Goal: Information Seeking & Learning: Learn about a topic

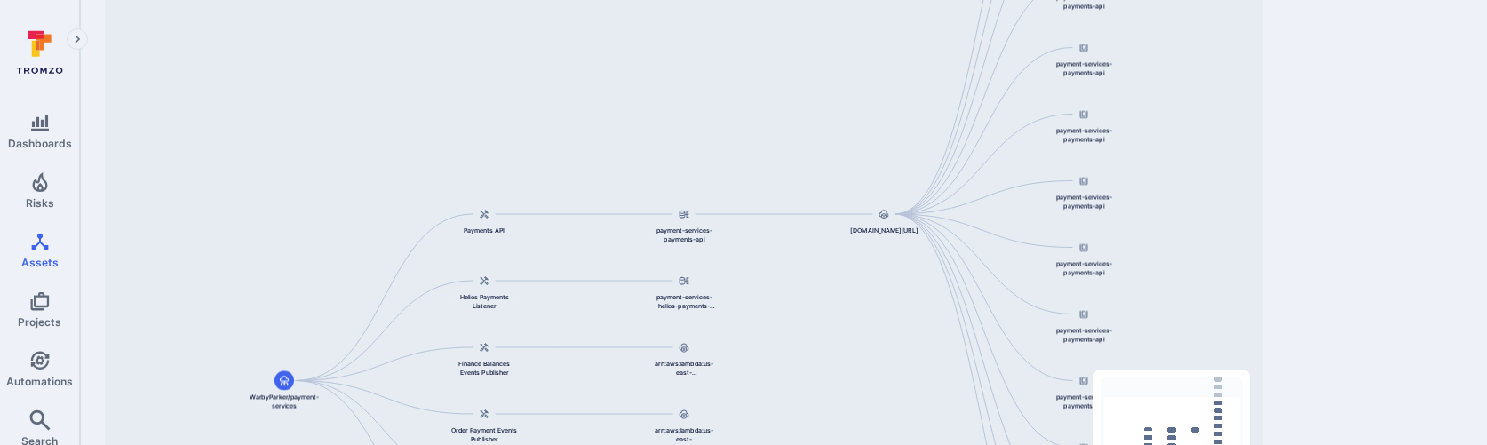
scroll to position [297, 0]
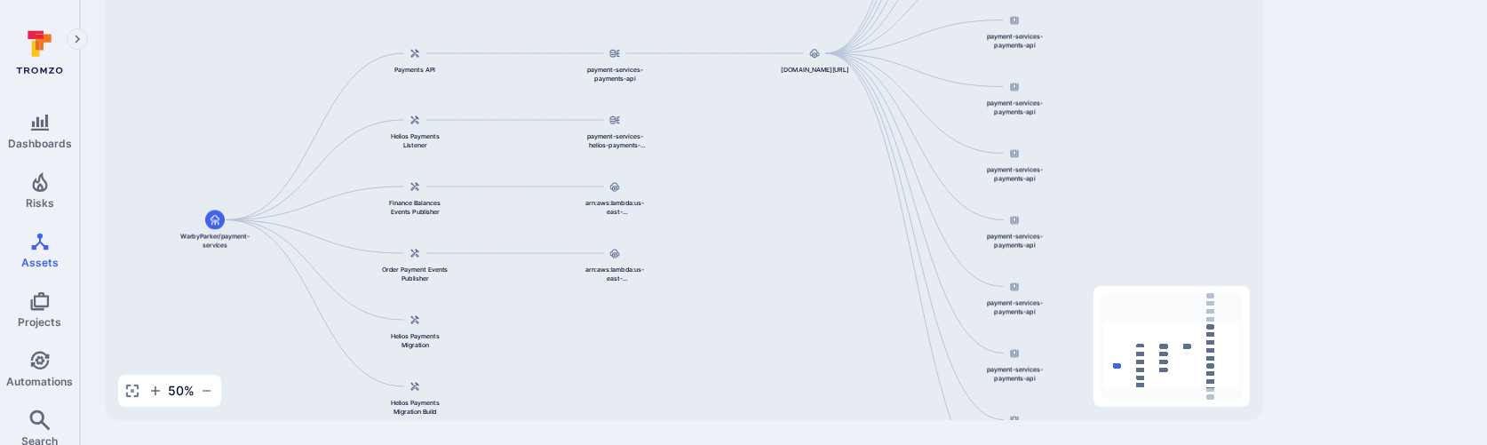
drag, startPoint x: 924, startPoint y: 246, endPoint x: 799, endPoint y: 205, distance: 131.7
click at [799, 205] on div "844647875270.dkr.ecr.us-east-1.amazonaws.com/payment-services-payments-api:v0.1…" at bounding box center [684, 141] width 1158 height 560
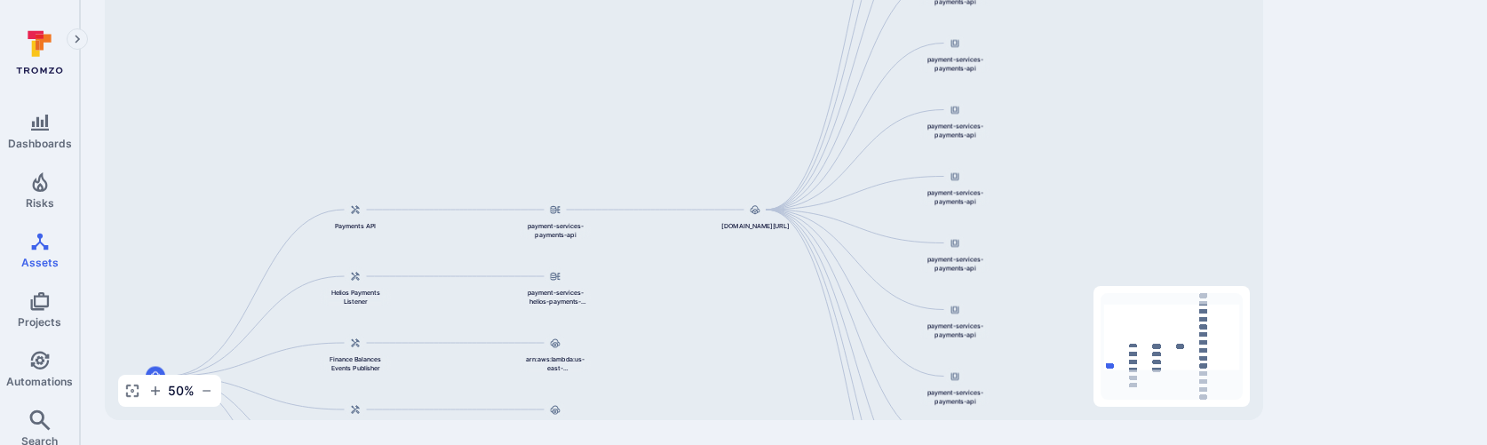
drag, startPoint x: 1055, startPoint y: 160, endPoint x: 1046, endPoint y: 334, distance: 174.3
click at [1046, 333] on div "844647875270.dkr.ecr.us-east-1.amazonaws.com/payment-services-payments-api:v0.1…" at bounding box center [684, 141] width 1158 height 560
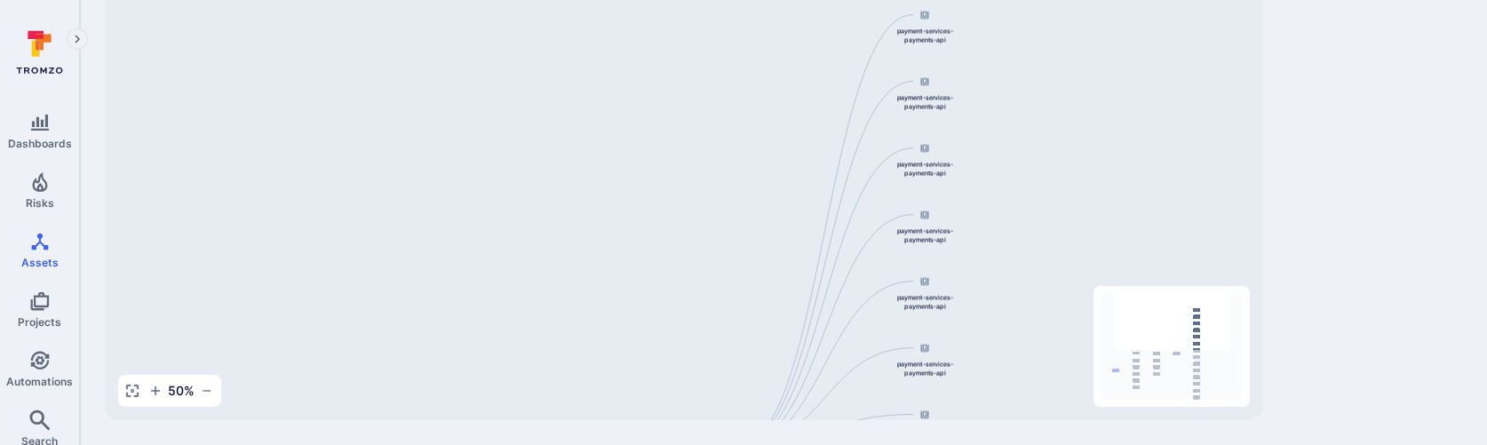
drag, startPoint x: 1039, startPoint y: 166, endPoint x: 1012, endPoint y: 354, distance: 189.4
click at [1012, 354] on div "844647875270.dkr.ecr.us-east-1.amazonaws.com/payment-services-payments-api:v0.1…" at bounding box center [684, 141] width 1158 height 560
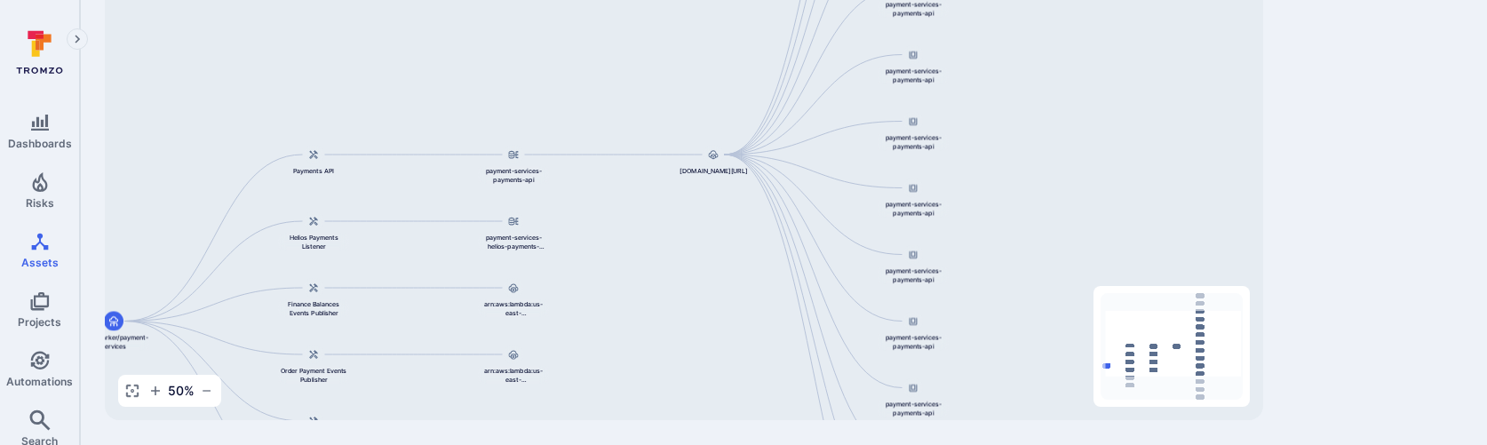
drag, startPoint x: 1030, startPoint y: 274, endPoint x: 1021, endPoint y: -20, distance: 295.1
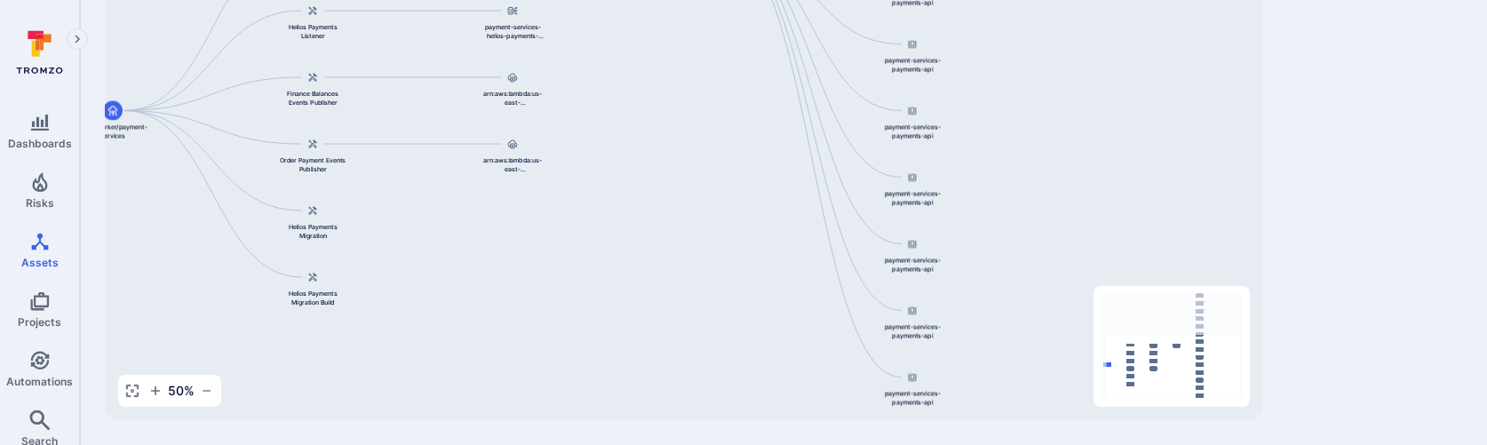
drag, startPoint x: 1010, startPoint y: 218, endPoint x: 1009, endPoint y: 7, distance: 210.5
click at [1009, 7] on div "844647875270.dkr.ecr.us-east-1.amazonaws.com/payment-services-payments-api:v0.1…" at bounding box center [684, 141] width 1158 height 560
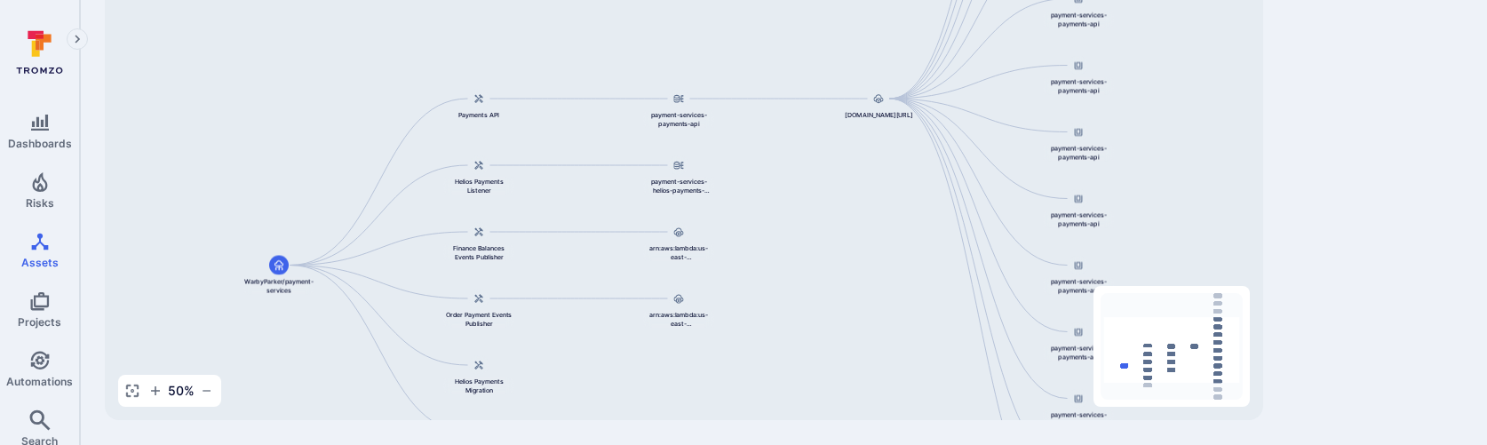
drag, startPoint x: 638, startPoint y: 206, endPoint x: 804, endPoint y: 361, distance: 226.9
click at [804, 361] on div "844647875270.dkr.ecr.us-east-1.amazonaws.com/payment-services-payments-api:v0.1…" at bounding box center [684, 141] width 1158 height 560
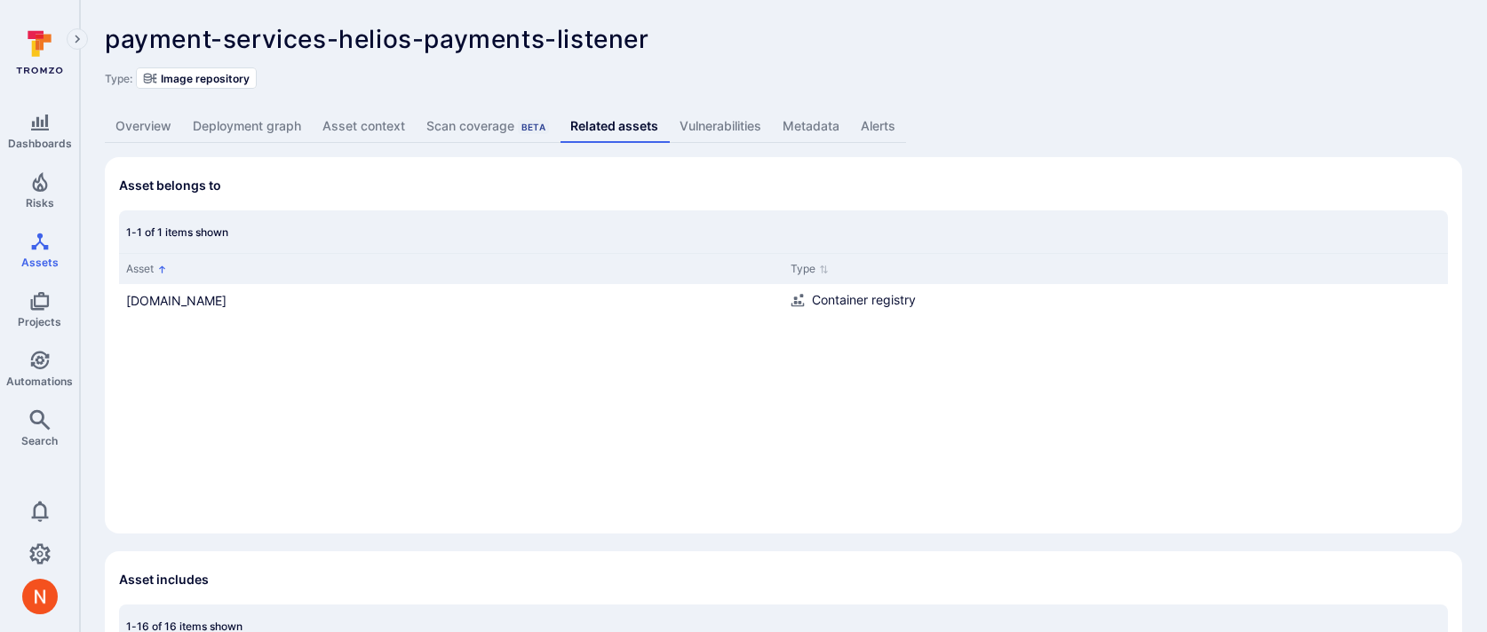
click at [155, 132] on link "Overview" at bounding box center [143, 126] width 77 height 33
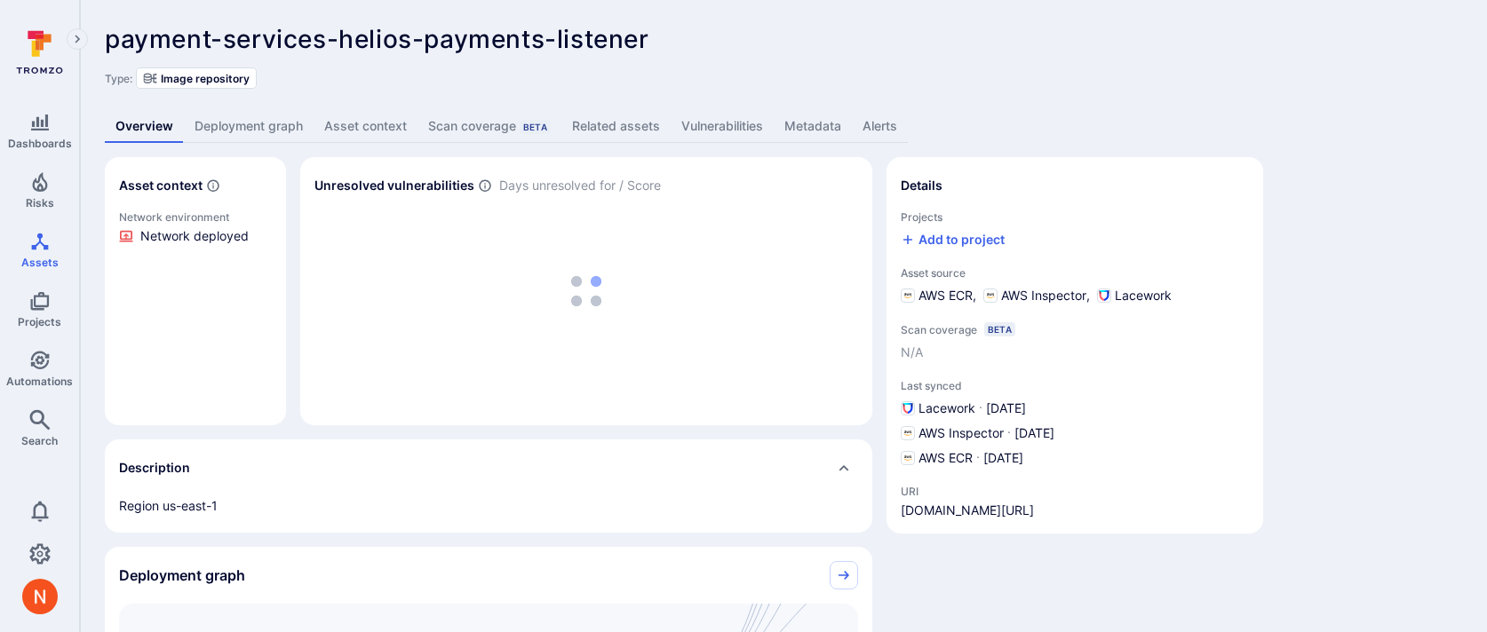
scroll to position [24, 0]
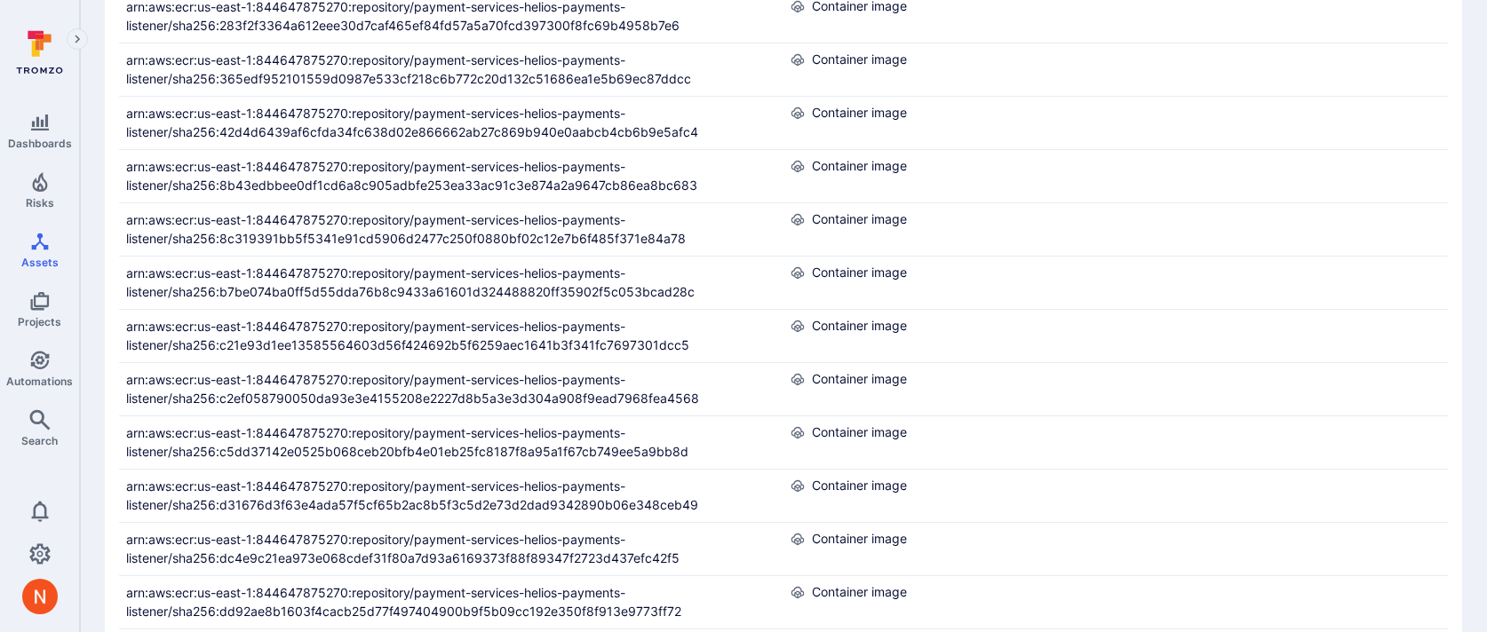
scroll to position [938, 0]
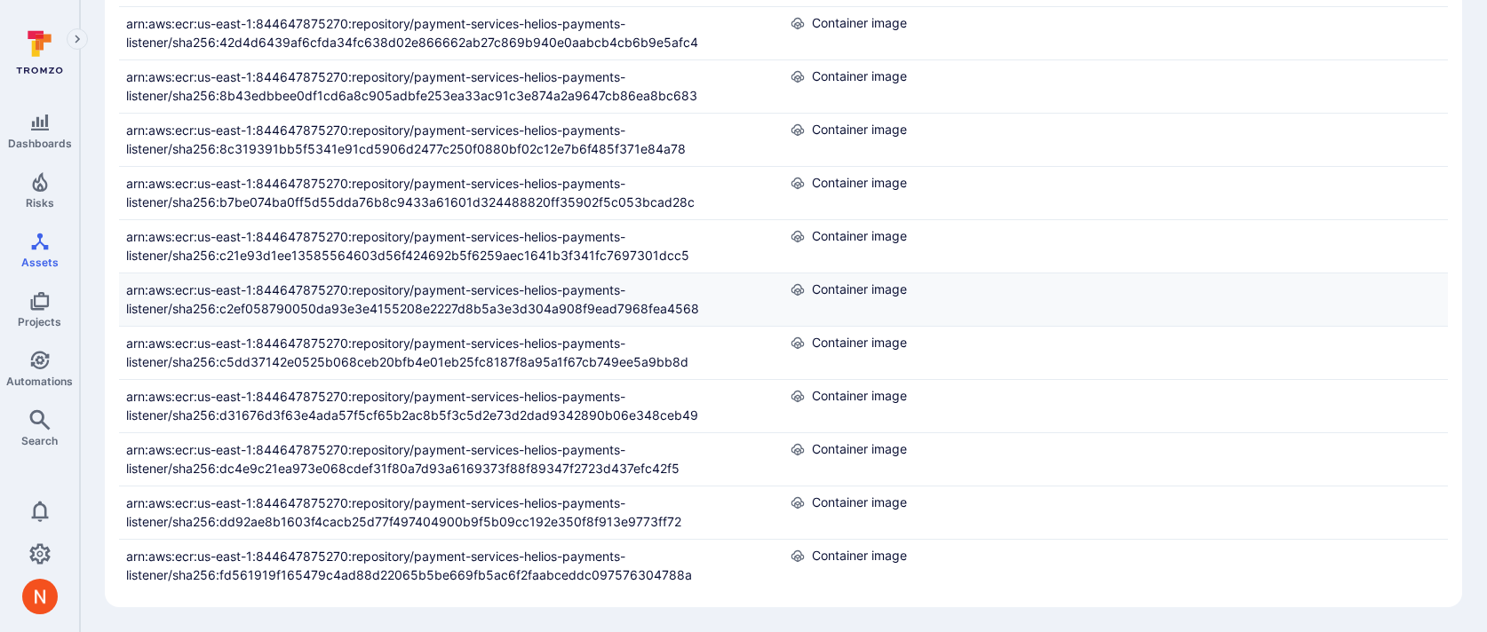
click at [380, 305] on link "arn:aws:ecr:us-east-1:844647875270:repository/payment-services-helios-payments-…" at bounding box center [412, 299] width 573 height 34
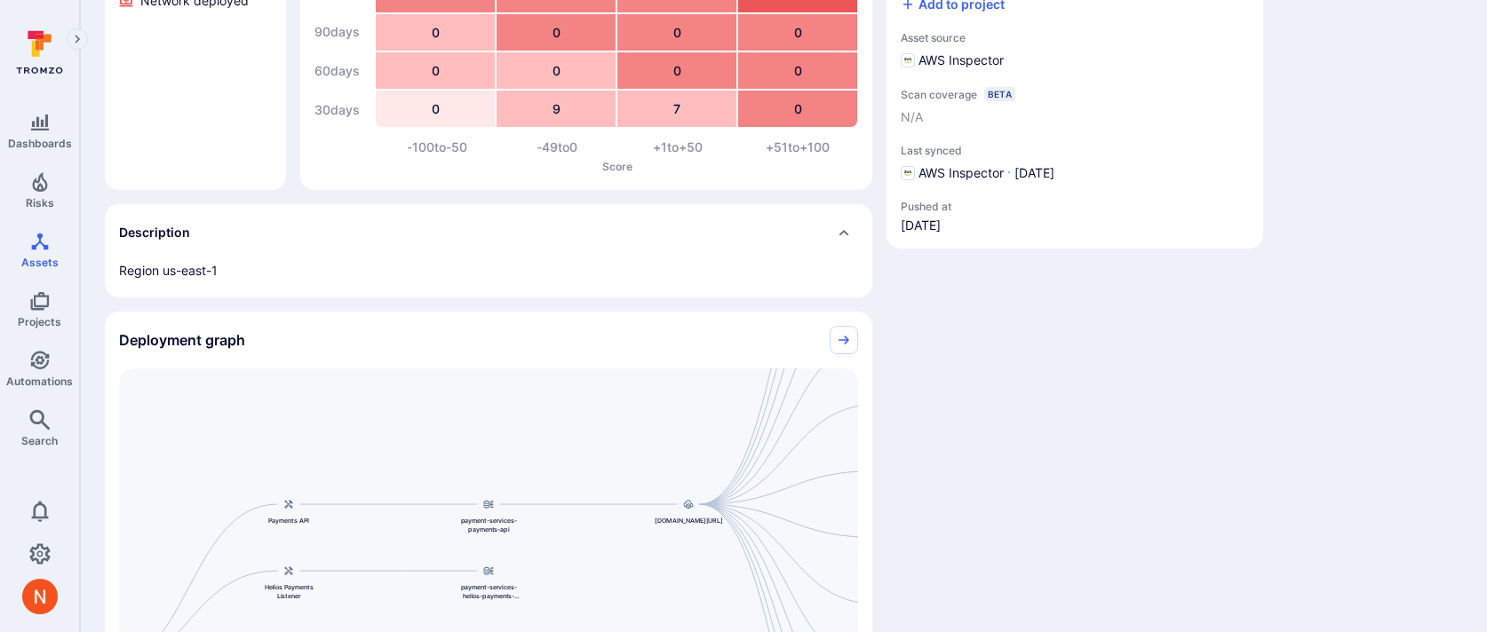
scroll to position [236, 0]
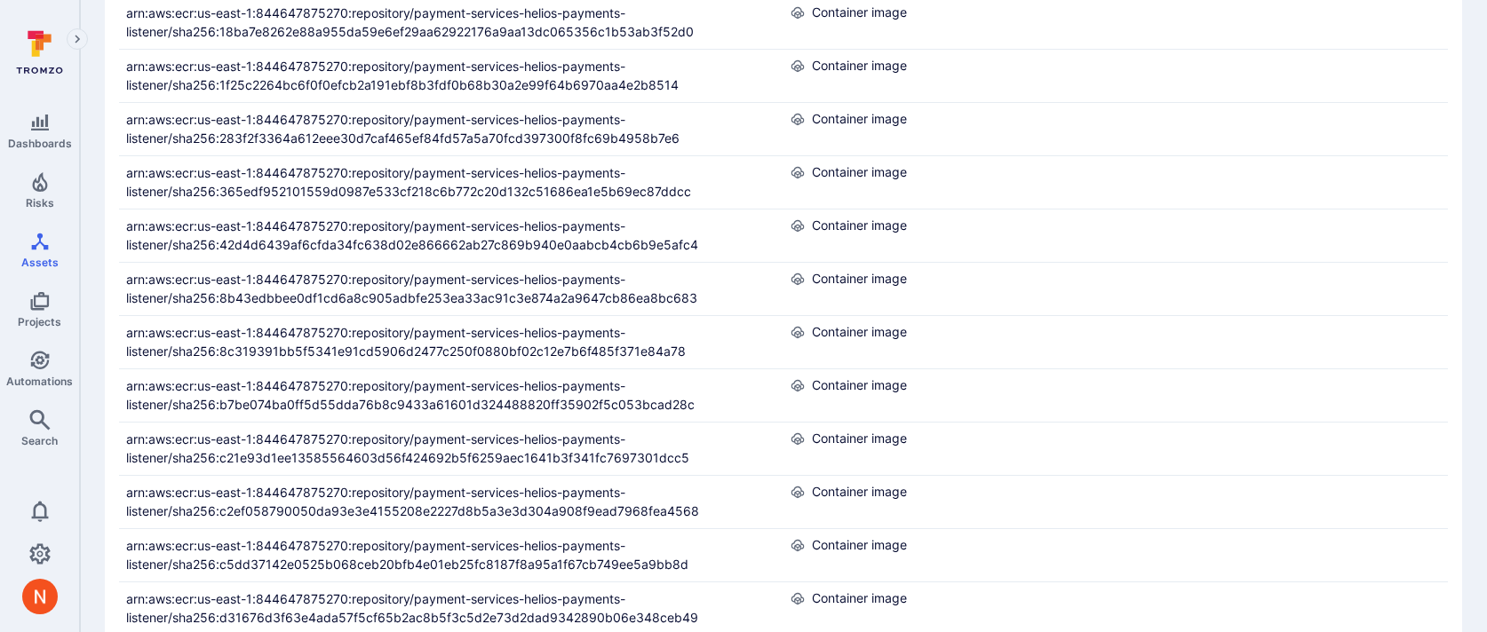
scroll to position [768, 0]
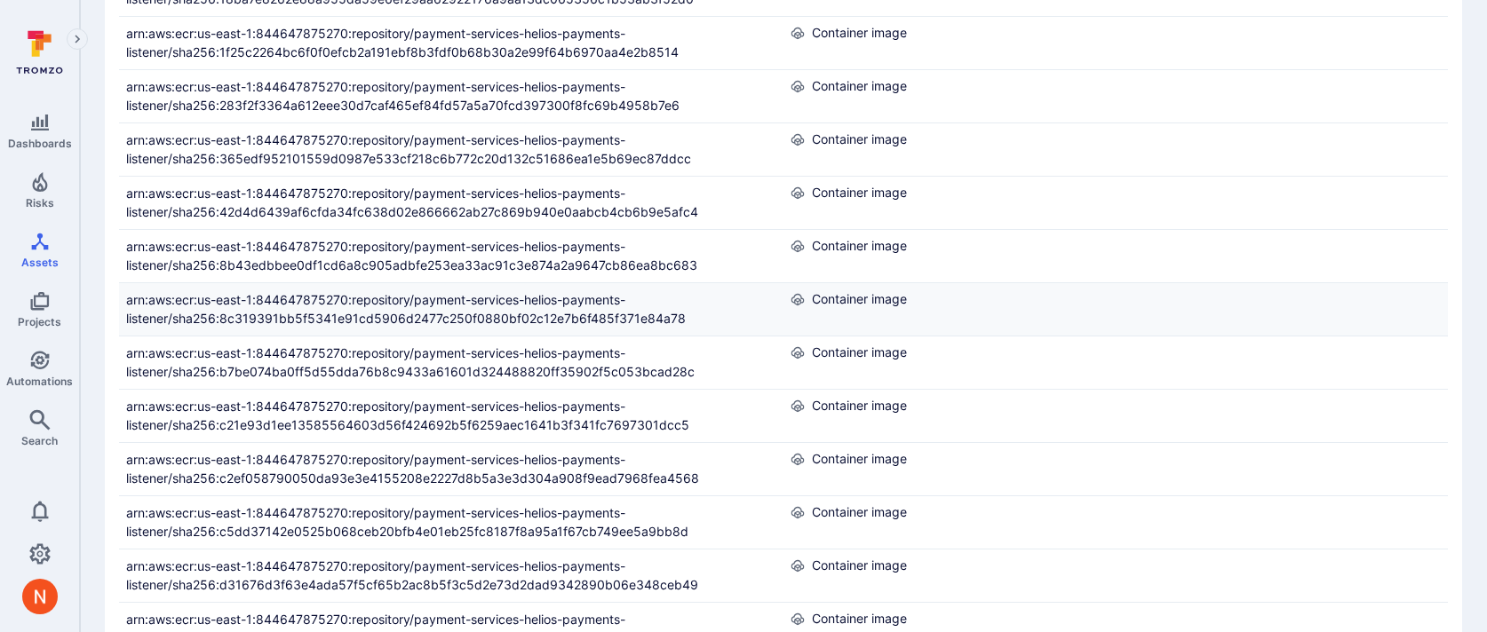
click at [382, 330] on div "arn:aws:ecr:us-east-1:844647875270:repository/payment-services-helios-payments-…" at bounding box center [451, 309] width 664 height 52
click at [382, 304] on link "arn:aws:ecr:us-east-1:844647875270:repository/payment-services-helios-payments-…" at bounding box center [406, 309] width 560 height 34
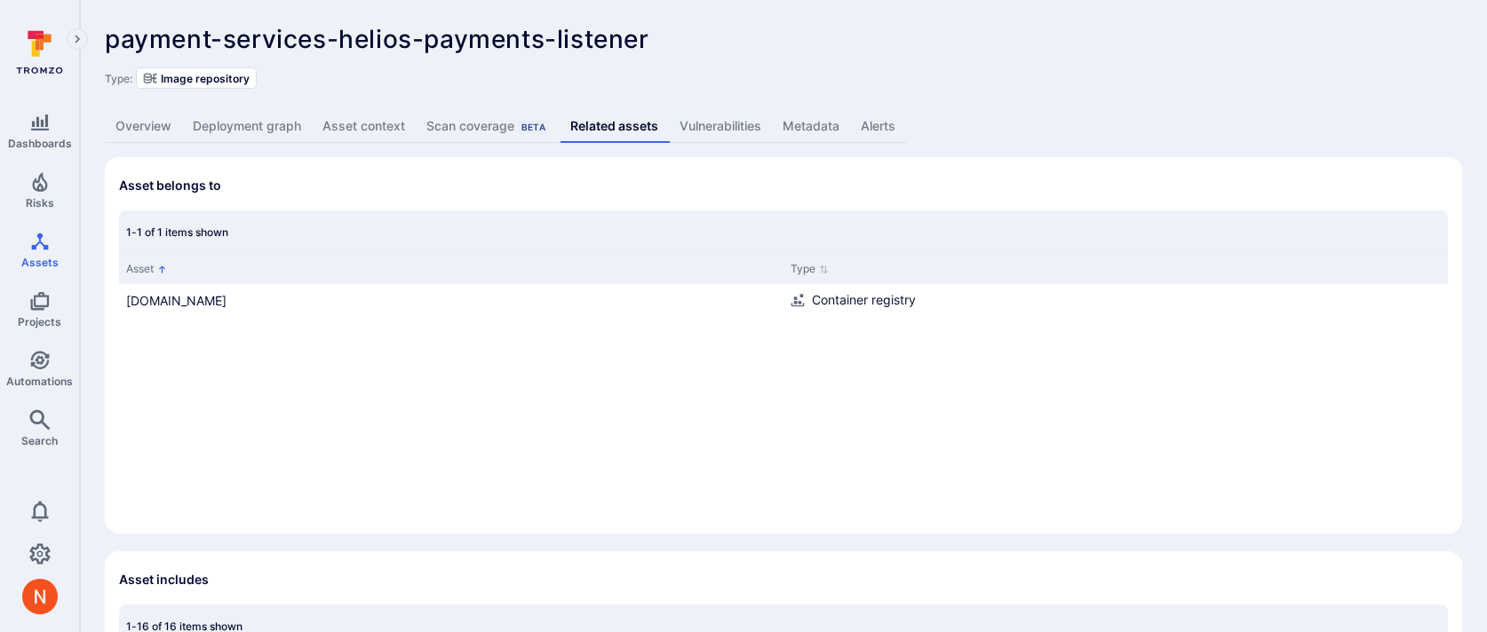
click at [155, 123] on link "Overview" at bounding box center [143, 126] width 77 height 33
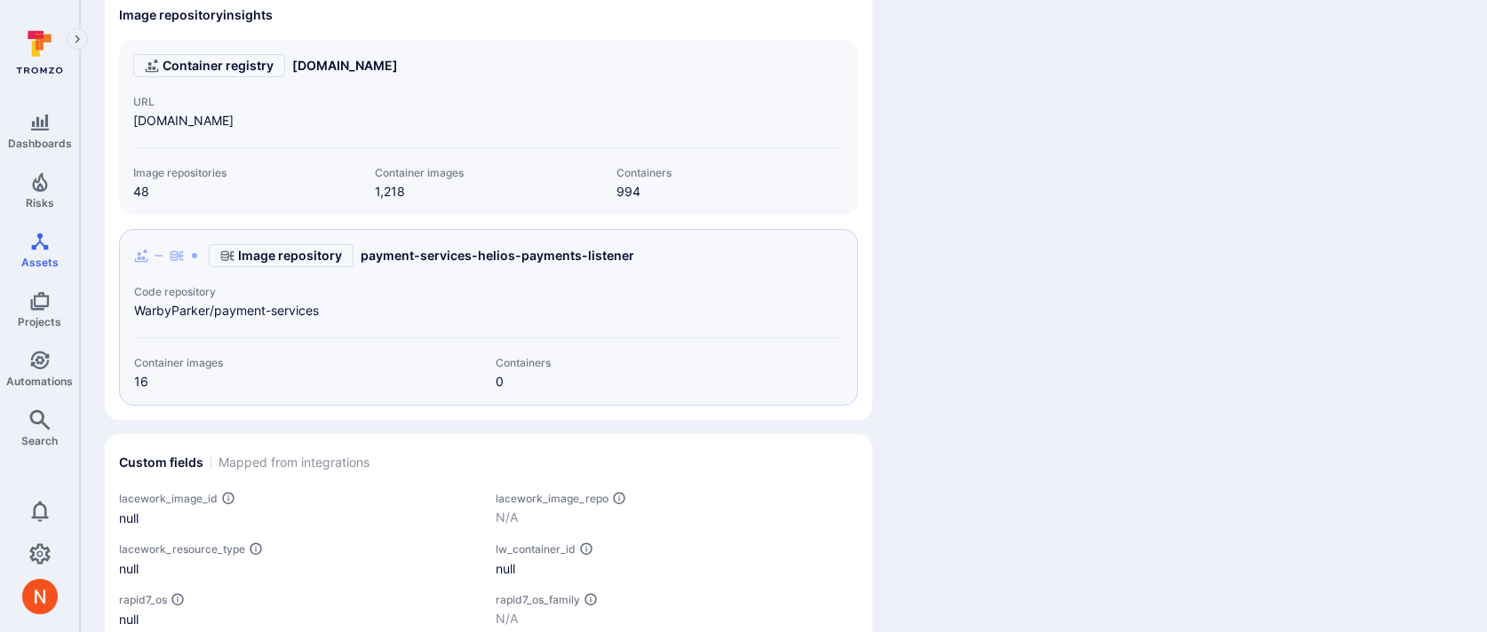
scroll to position [1091, 0]
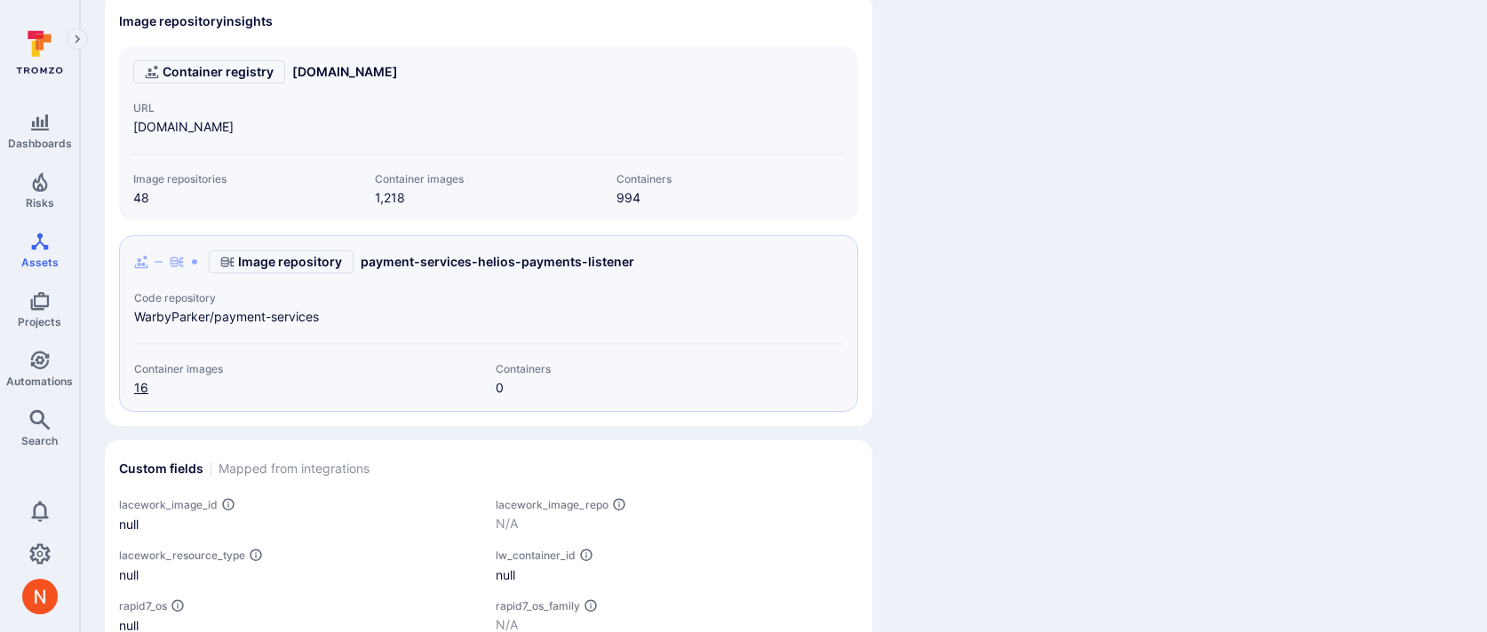
click at [140, 395] on link "16" at bounding box center [141, 387] width 14 height 15
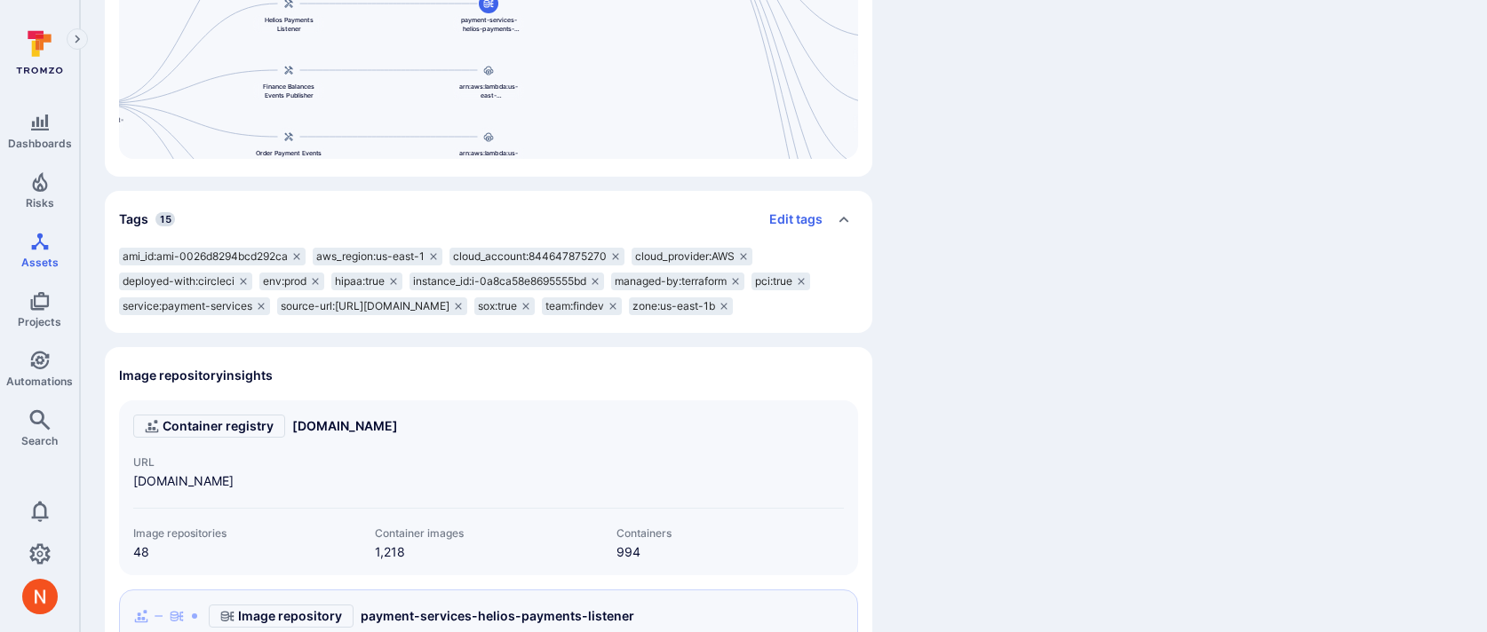
scroll to position [0, 0]
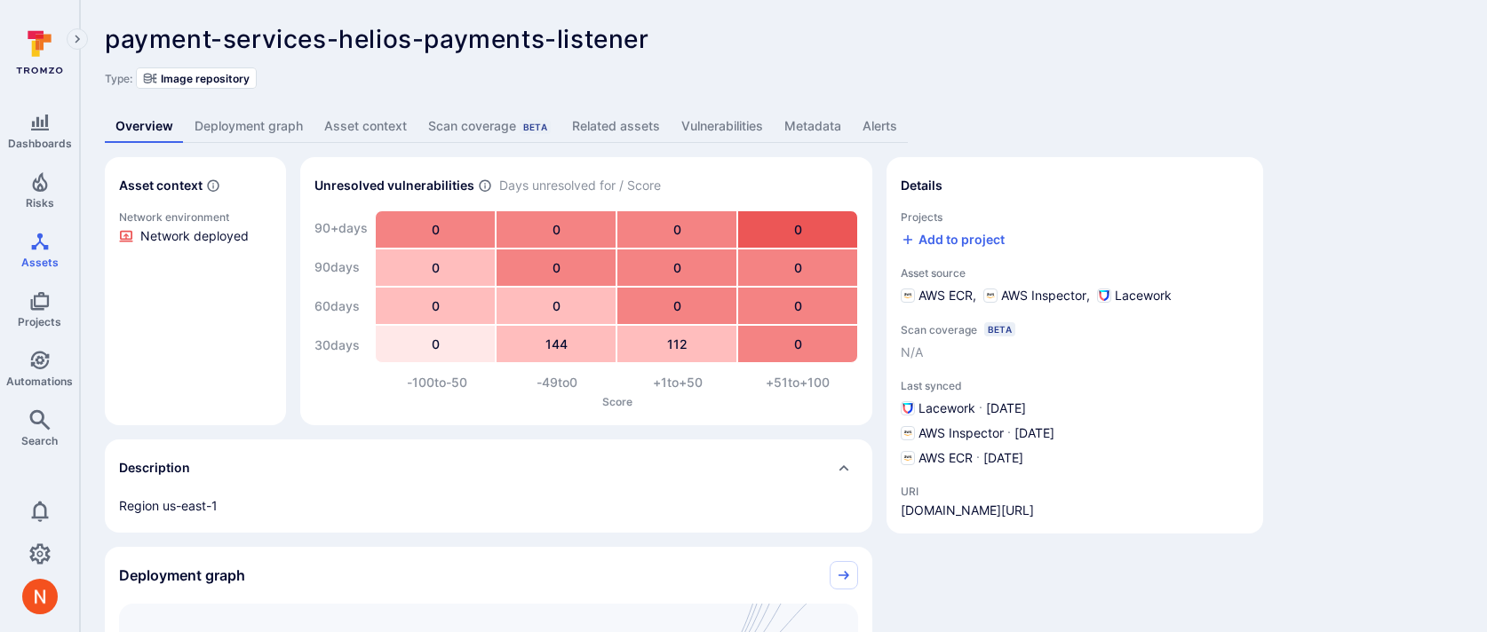
click at [620, 120] on link "Related assets" at bounding box center [615, 126] width 109 height 33
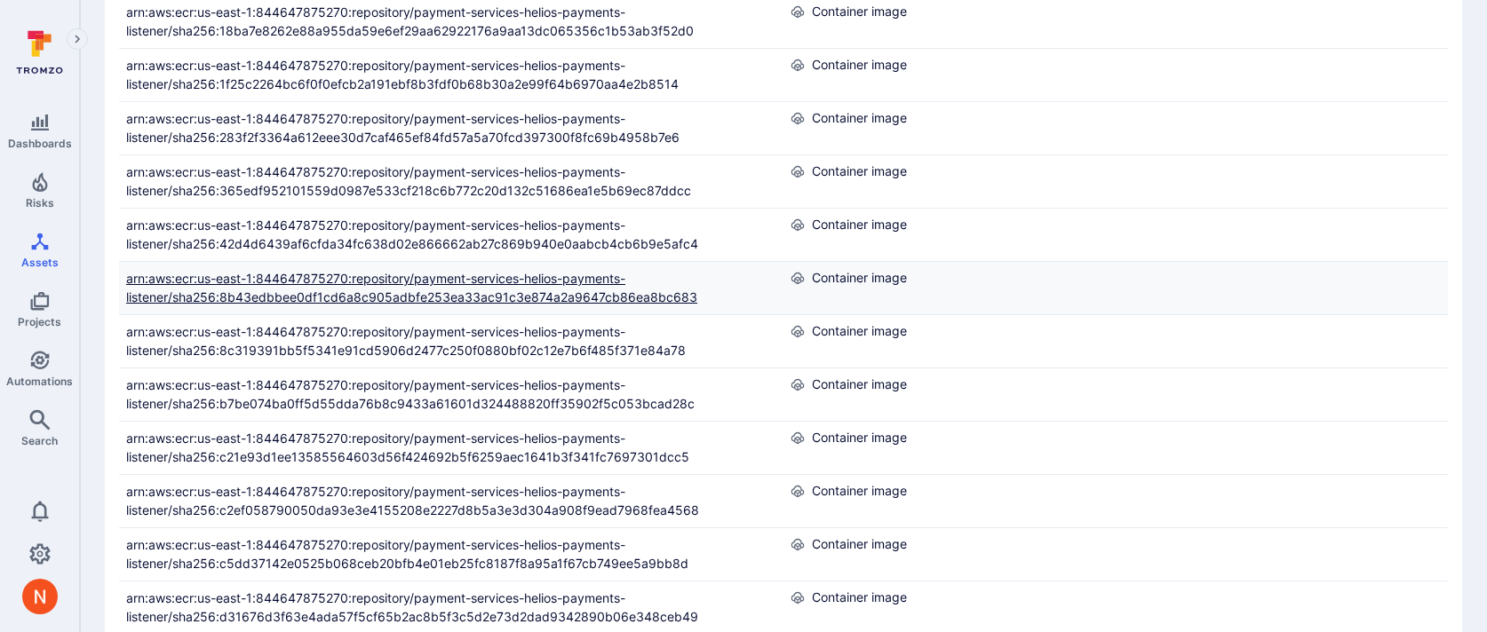
scroll to position [737, 0]
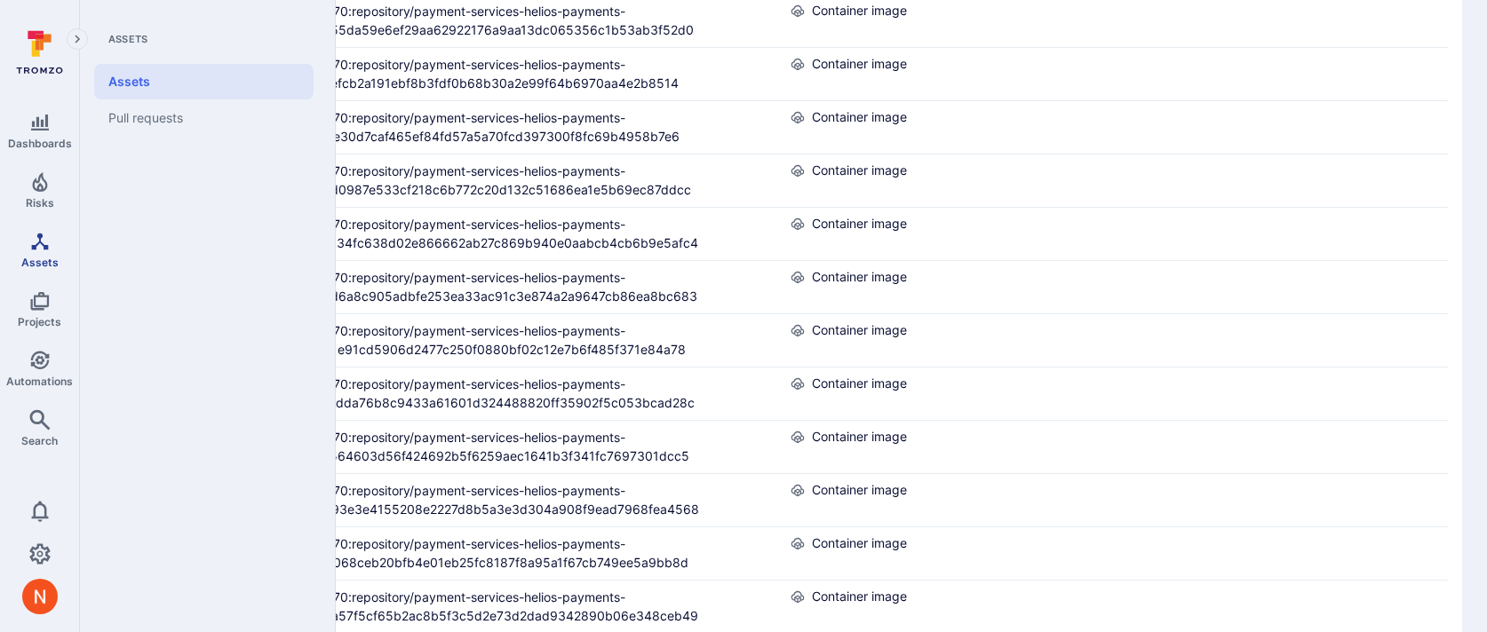
click at [45, 263] on span "Assets" at bounding box center [39, 262] width 37 height 13
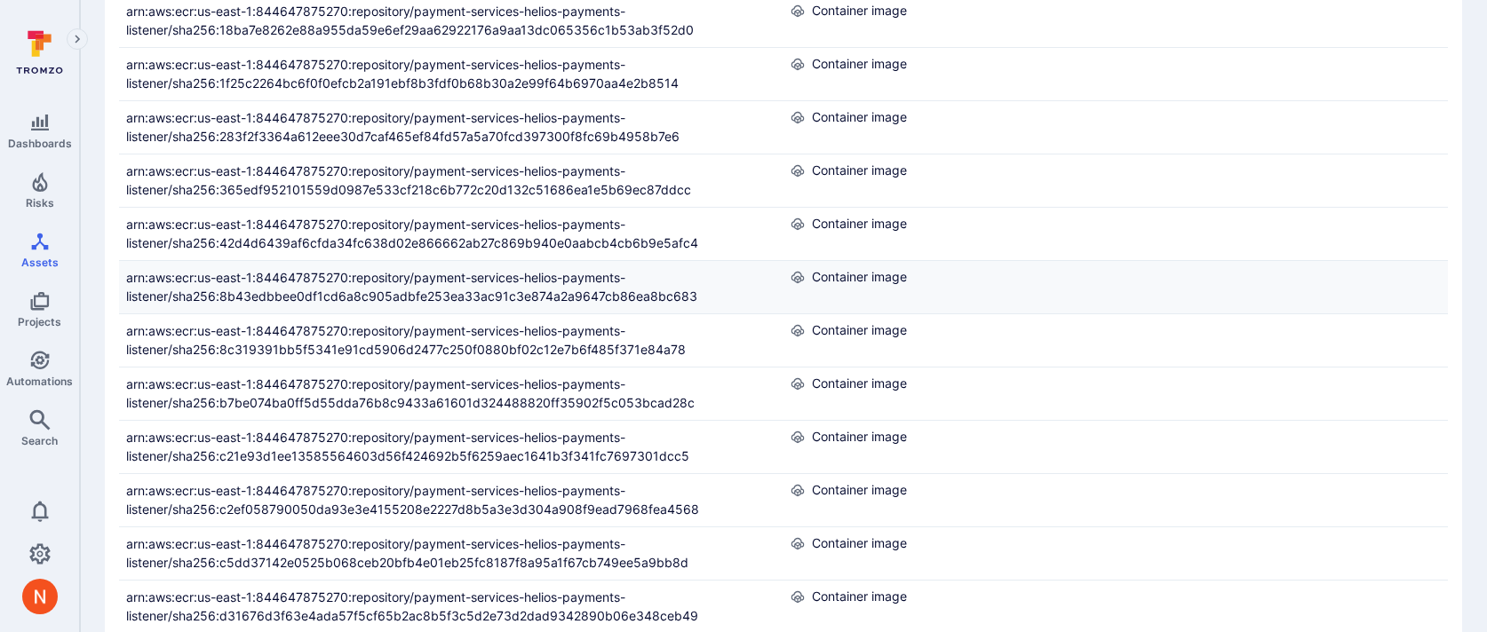
click at [602, 268] on div "arn:aws:ecr:us-east-1:844647875270:repository/payment-services-helios-payments-…" at bounding box center [451, 286] width 650 height 37
click at [596, 285] on div "arn:aws:ecr:us-east-1:844647875270:repository/payment-services-helios-payments-…" at bounding box center [451, 286] width 650 height 37
click at [570, 286] on div "arn:aws:ecr:us-east-1:844647875270:repository/payment-services-helios-payments-…" at bounding box center [451, 286] width 650 height 37
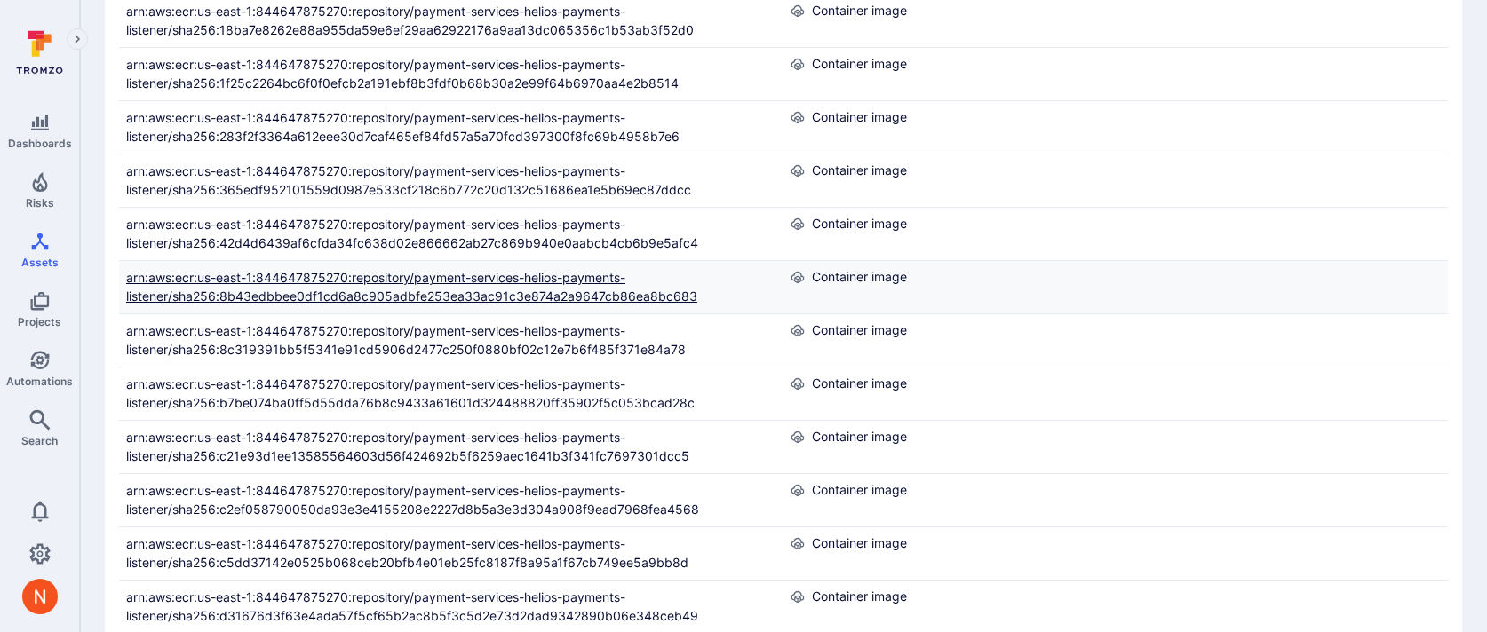
click at [556, 298] on link "arn:aws:ecr:us-east-1:844647875270:repository/payment-services-helios-payments-…" at bounding box center [411, 287] width 571 height 34
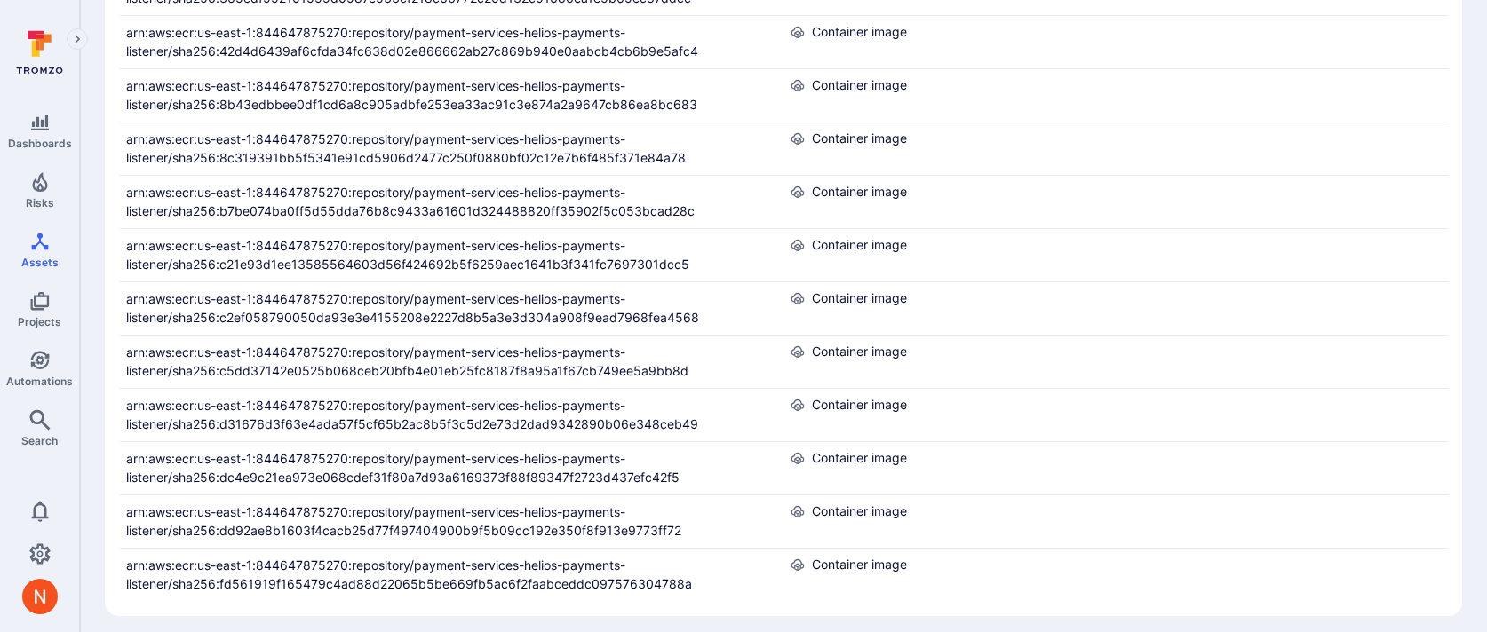
scroll to position [938, 0]
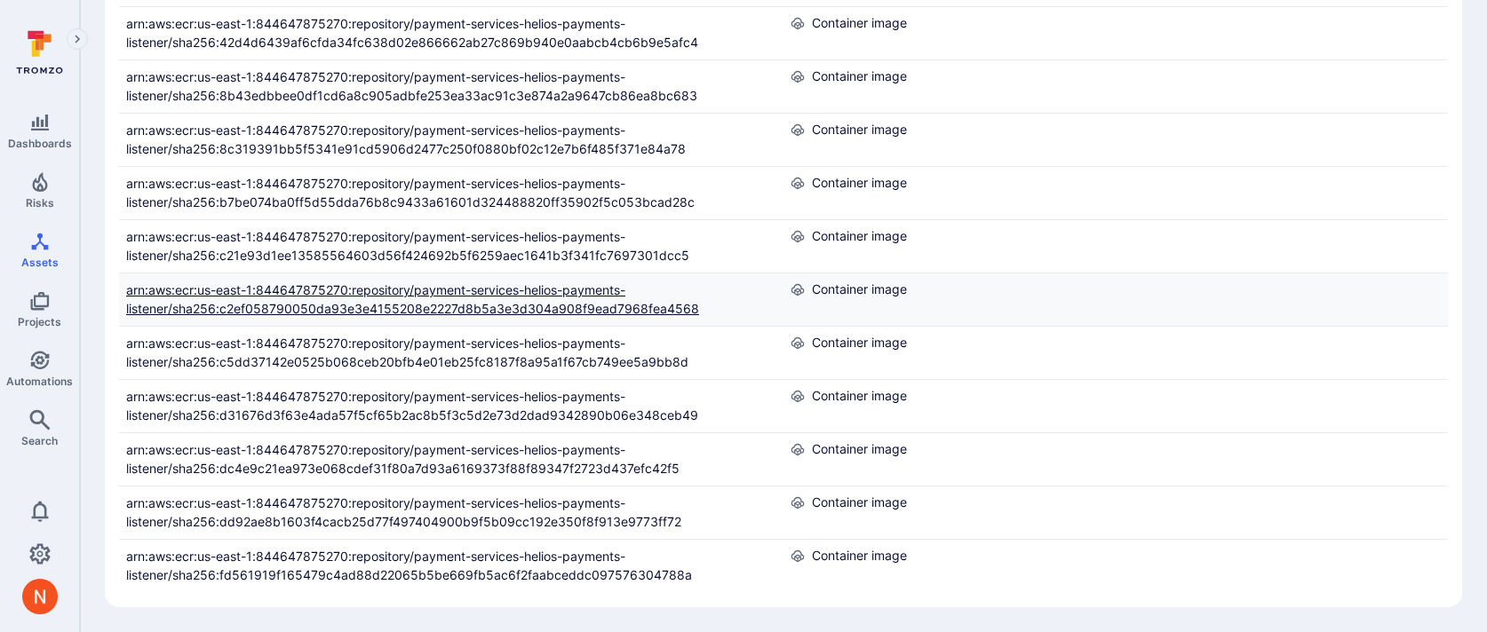
click at [350, 282] on link "arn:aws:ecr:us-east-1:844647875270:repository/payment-services-helios-payments-…" at bounding box center [412, 299] width 573 height 34
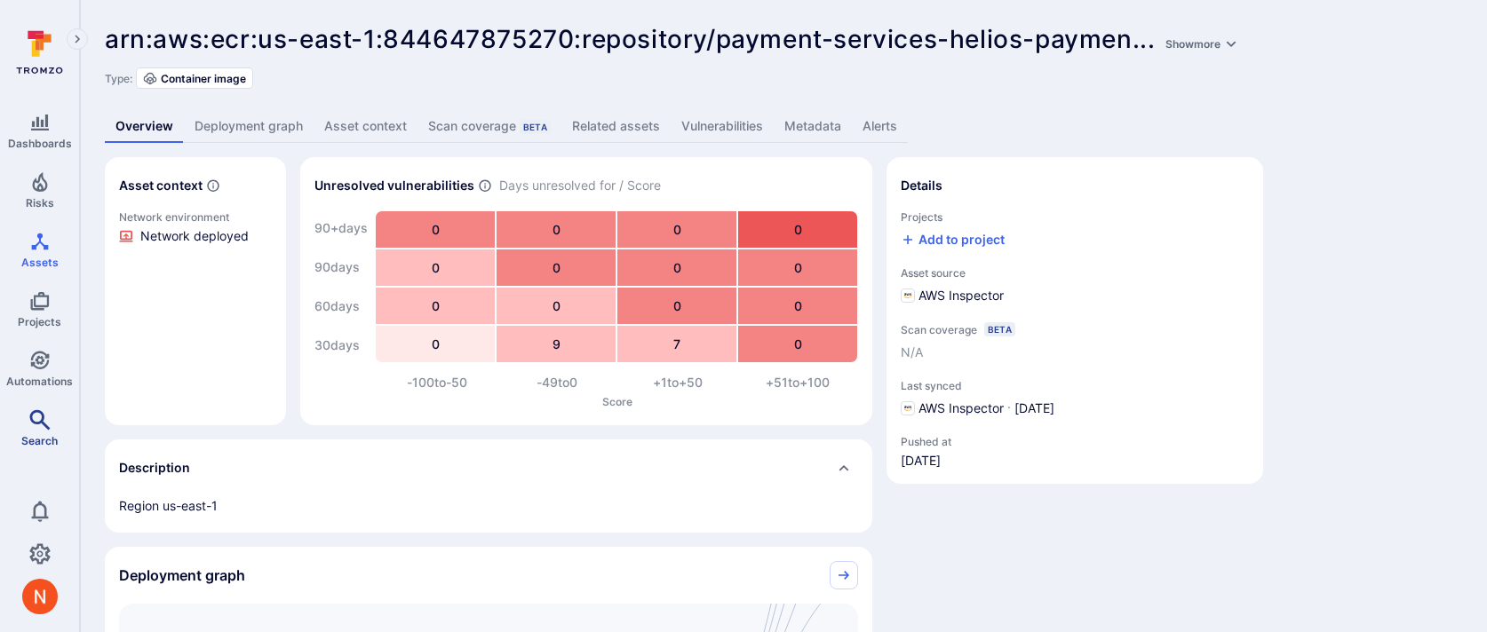
click at [47, 423] on icon "Search" at bounding box center [39, 419] width 21 height 21
click at [640, 126] on link "Related assets" at bounding box center [615, 126] width 109 height 33
click at [592, 131] on link "Related assets" at bounding box center [615, 126] width 109 height 33
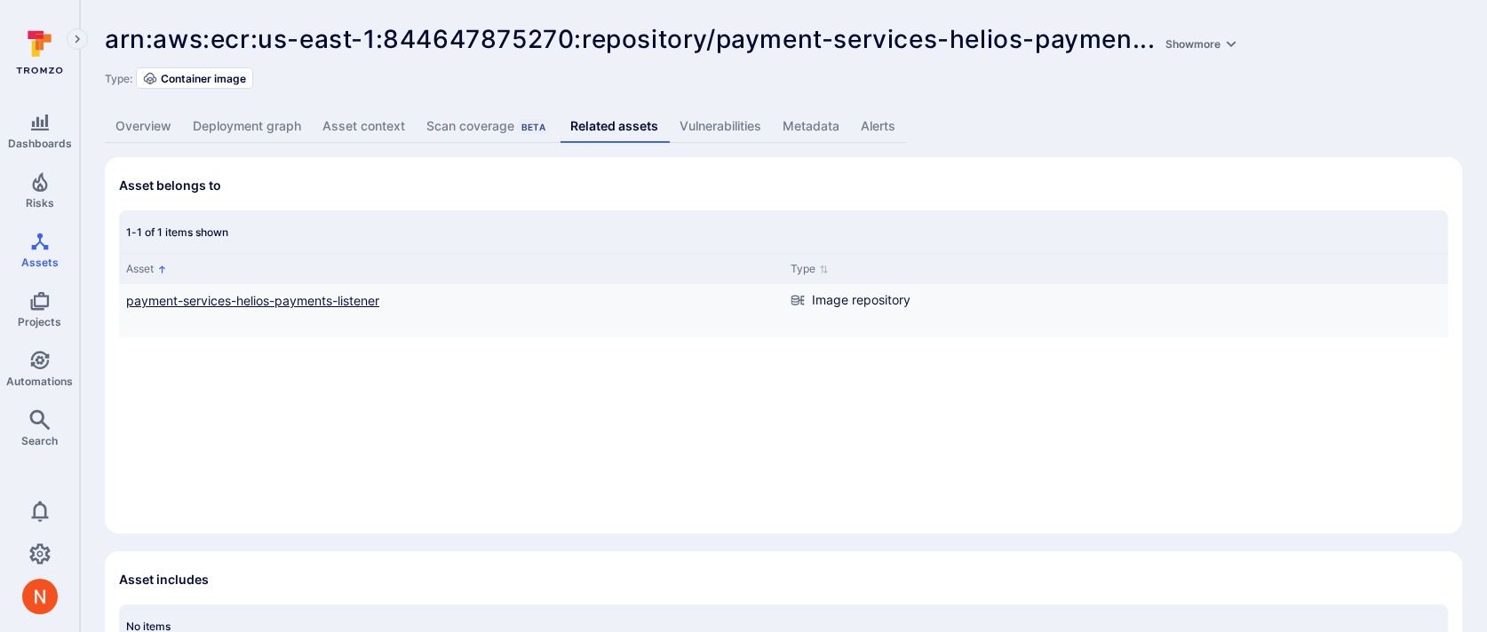
click at [318, 300] on link "payment-services-helios-payments-listener" at bounding box center [252, 300] width 253 height 15
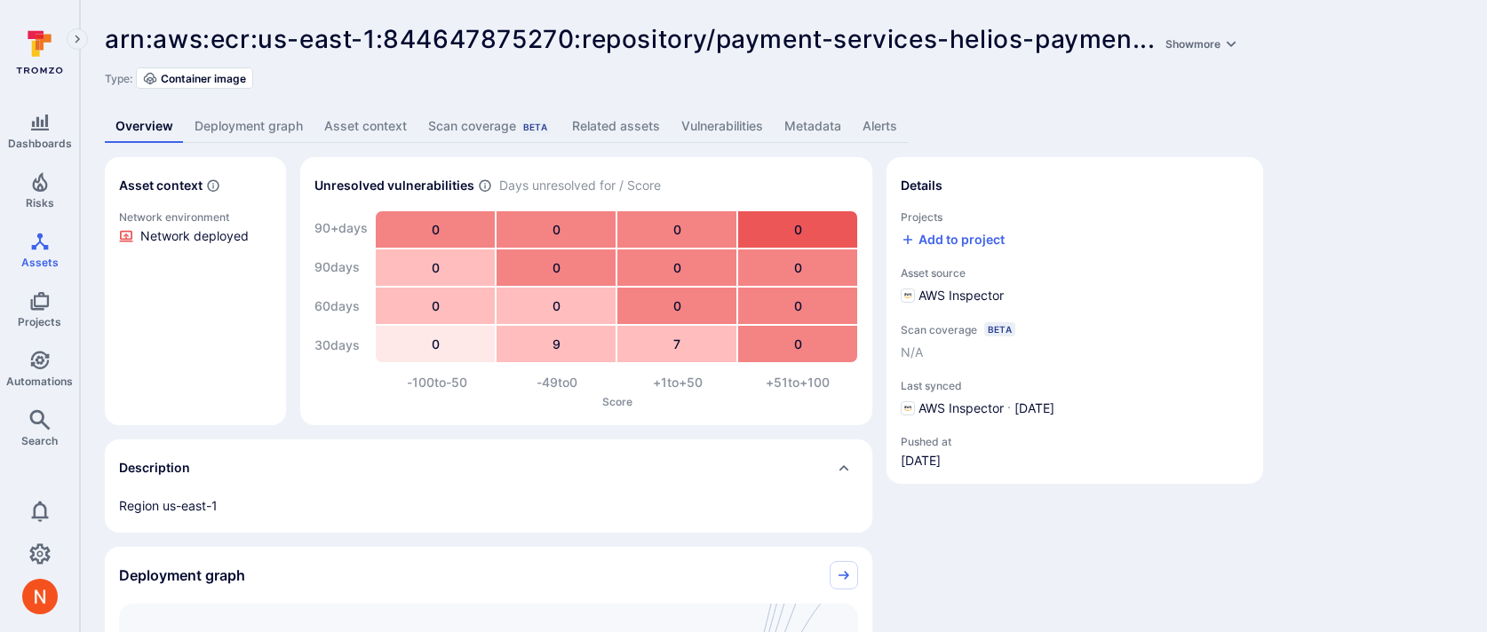
click at [602, 126] on link "Related assets" at bounding box center [615, 126] width 109 height 33
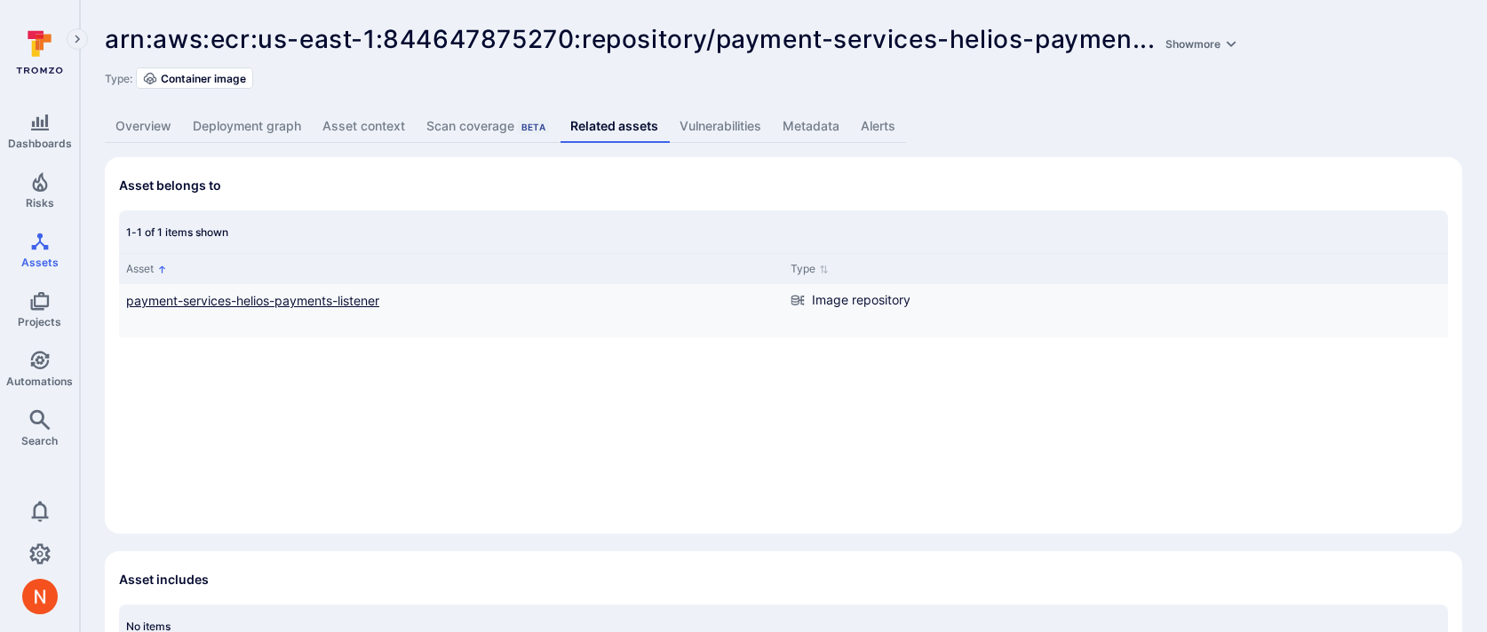
click at [348, 301] on link "payment-services-helios-payments-listener" at bounding box center [252, 300] width 253 height 15
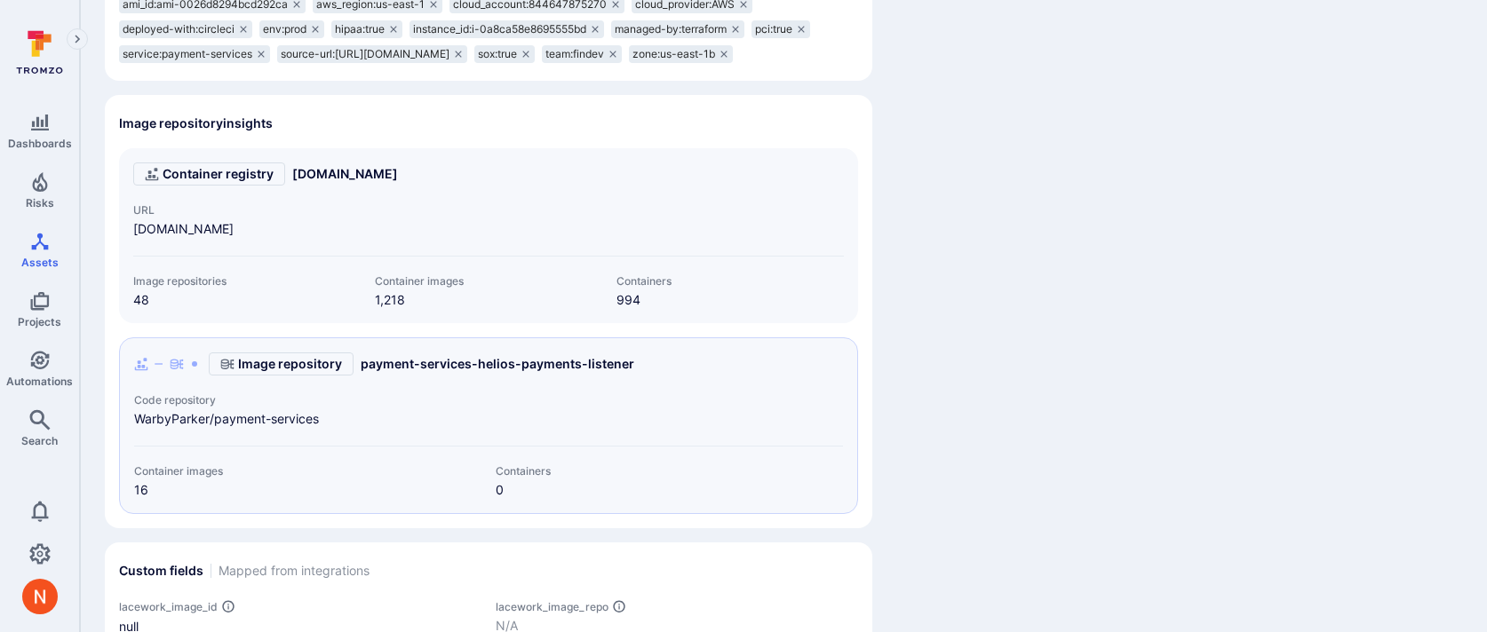
scroll to position [1209, 0]
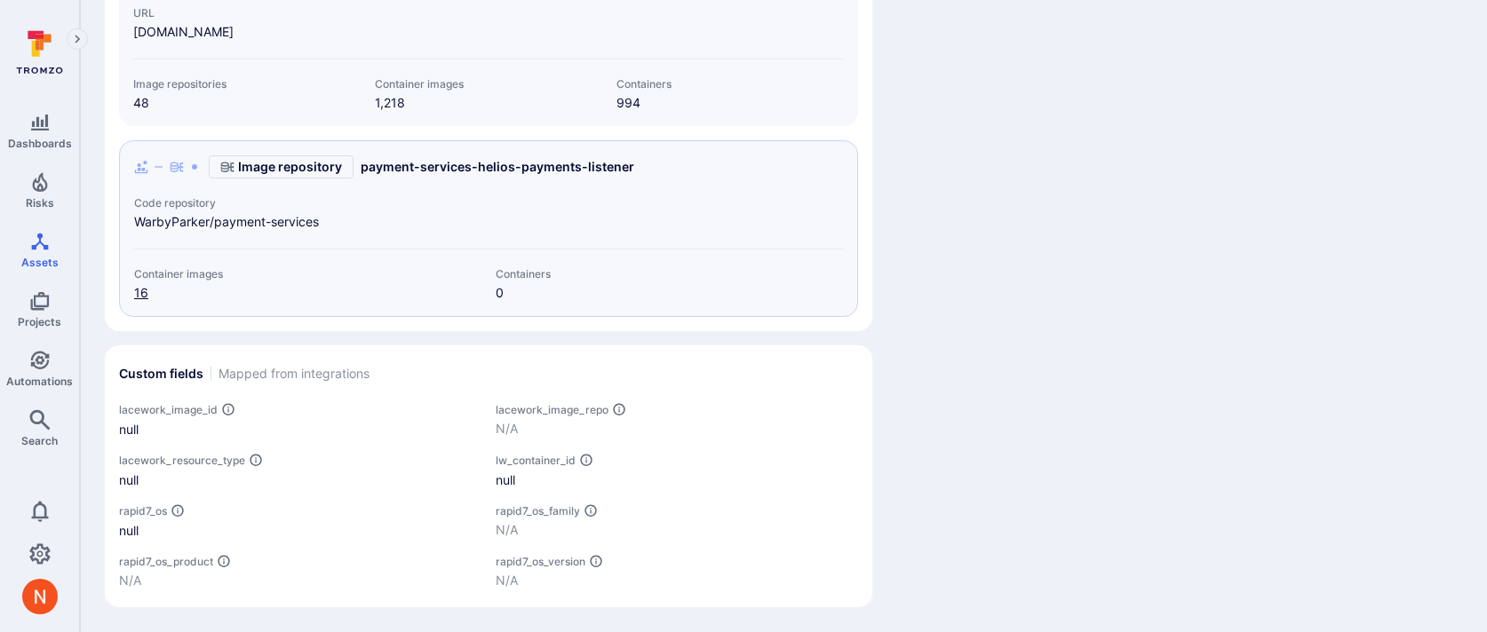
click at [139, 294] on link "16" at bounding box center [141, 292] width 14 height 15
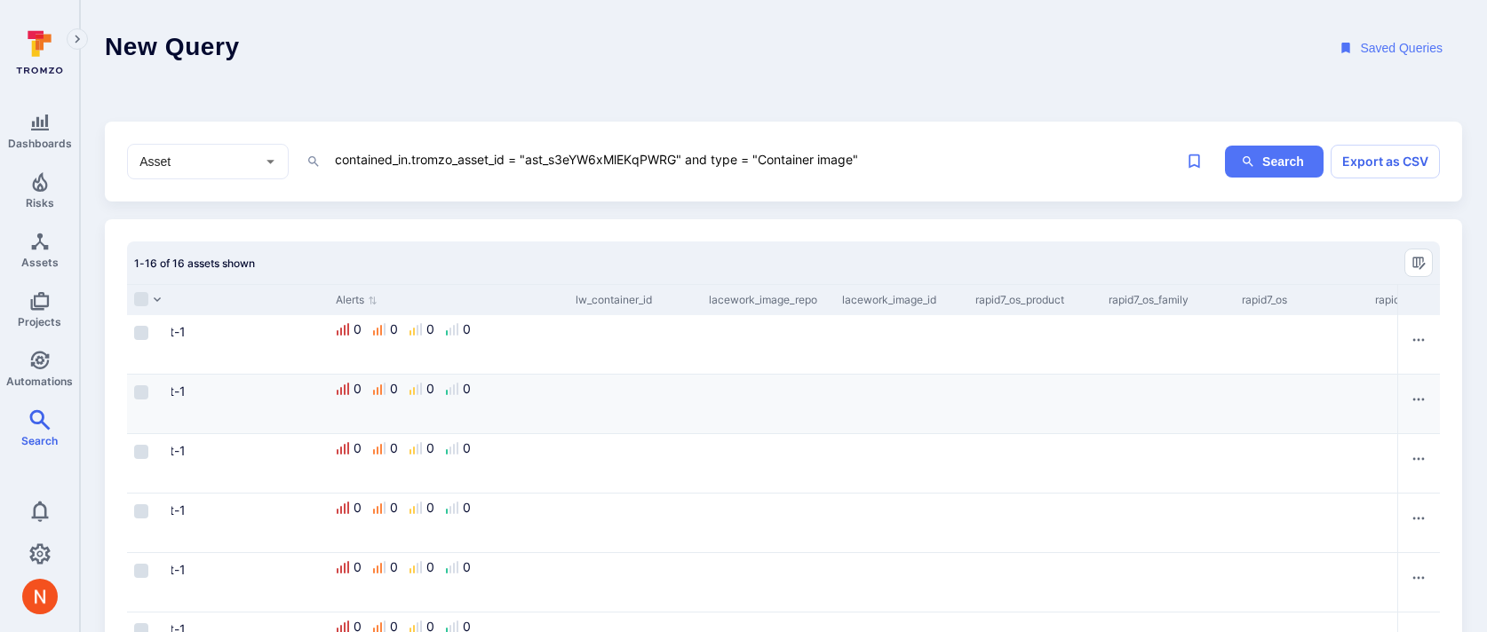
scroll to position [0, 1817]
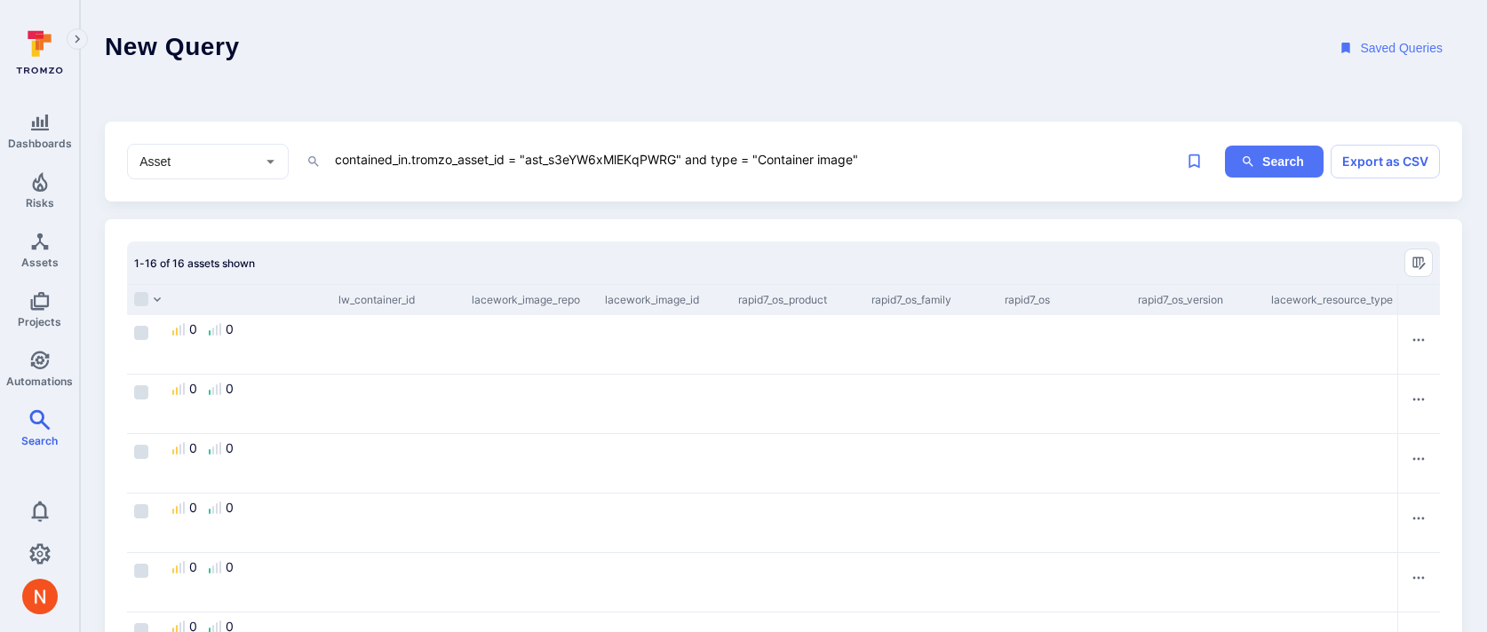
click at [906, 174] on div "contained_in.tromzo_asset_id = "ast_s3eYW6xMlEKqPWRG" and type = "Container ima…" at bounding box center [755, 161] width 844 height 27
click at [907, 162] on textarea "contained_in.tromzo_asset_id = "ast_s3eYW6xMlEKqPWRG" and type = "Container ima…" at bounding box center [755, 159] width 844 height 22
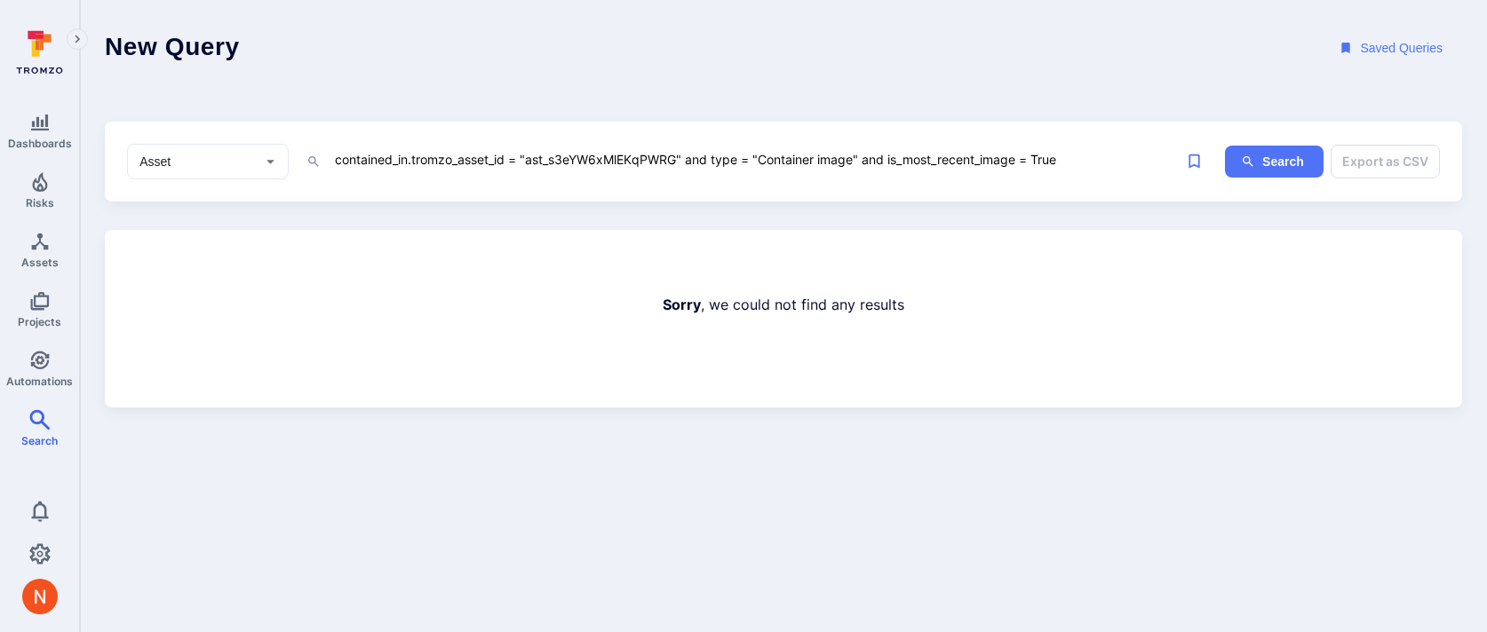
click at [928, 155] on textarea "contained_in.tromzo_asset_id = "ast_s3eYW6xMlEKqPWRG" and type = "Container ima…" at bounding box center [755, 159] width 844 height 22
type textarea "contained_in.tromzo_asset_id = "ast_s3eYW6xMlEKqPWRG" and type = "Container ima…"
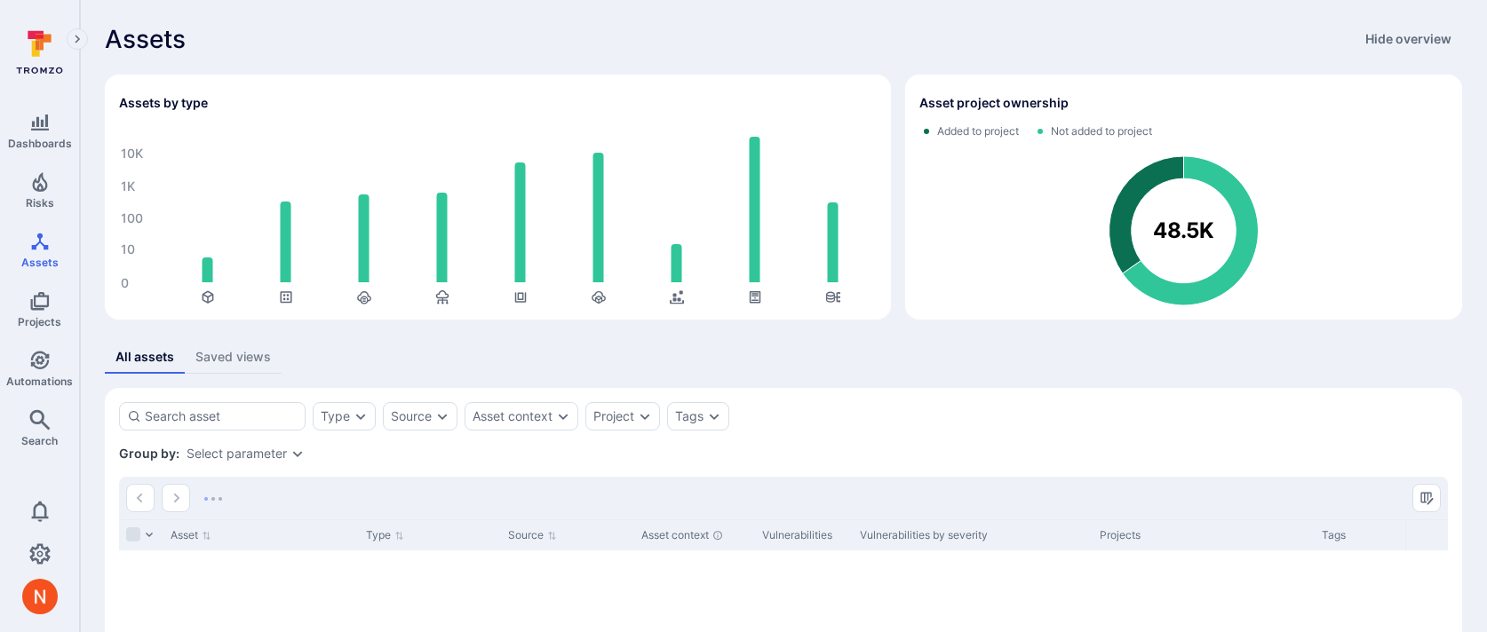
scroll to position [228, 0]
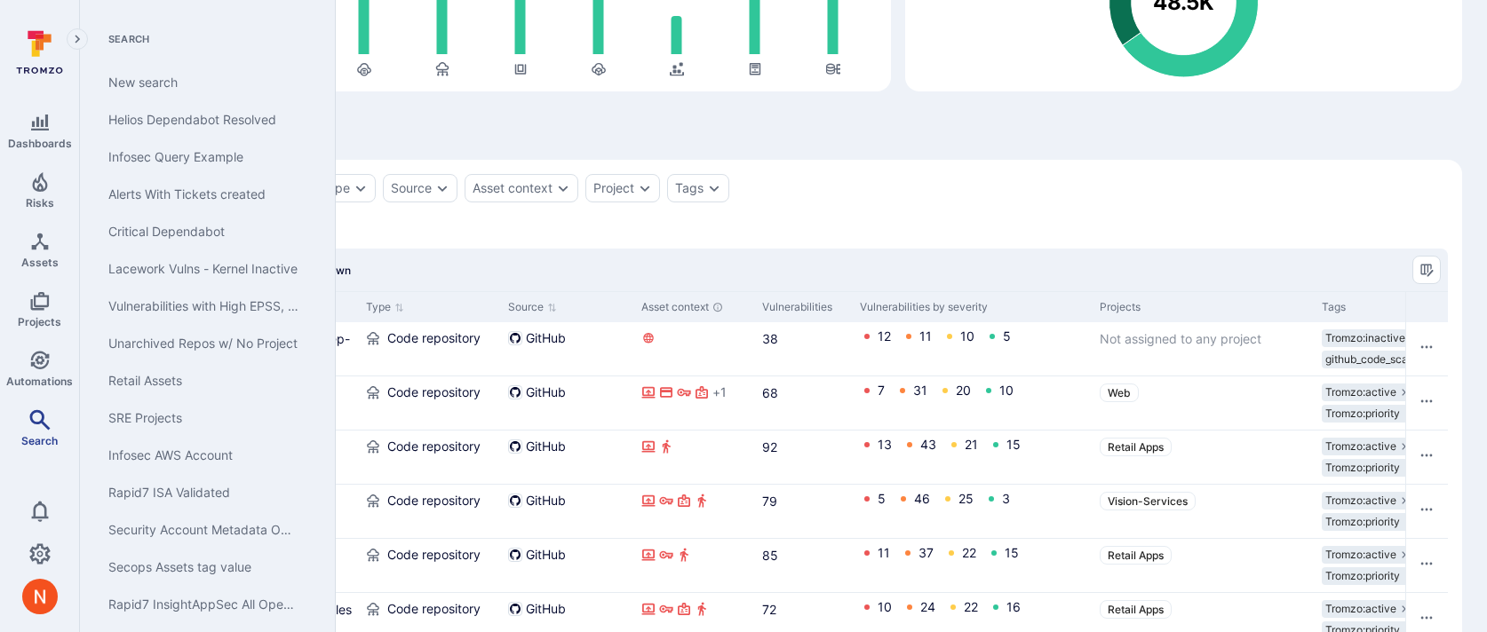
click at [27, 430] on link "Search" at bounding box center [39, 428] width 79 height 52
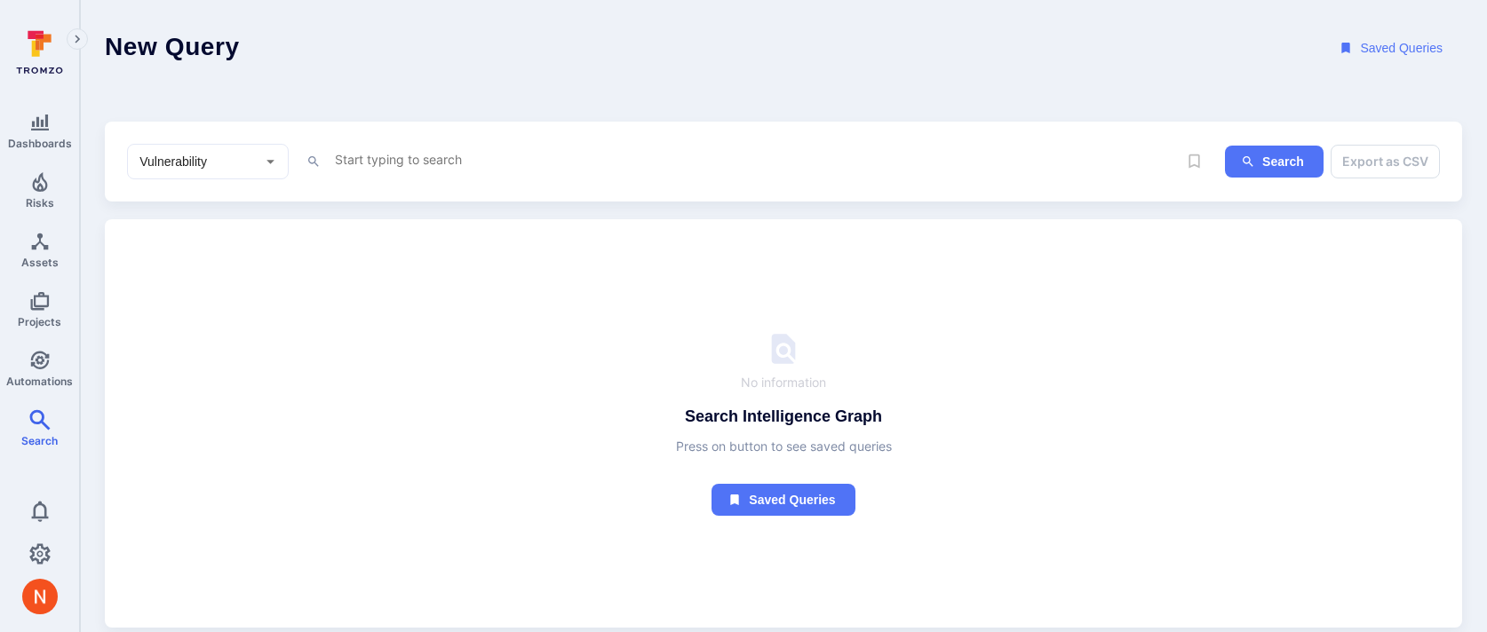
click at [257, 170] on div "Vulnerability ​" at bounding box center [208, 162] width 162 height 36
click at [198, 291] on li "Asset" at bounding box center [208, 288] width 160 height 29
type input "Asset"
click at [387, 160] on textarea "Intelligence Graph search area" at bounding box center [755, 159] width 844 height 22
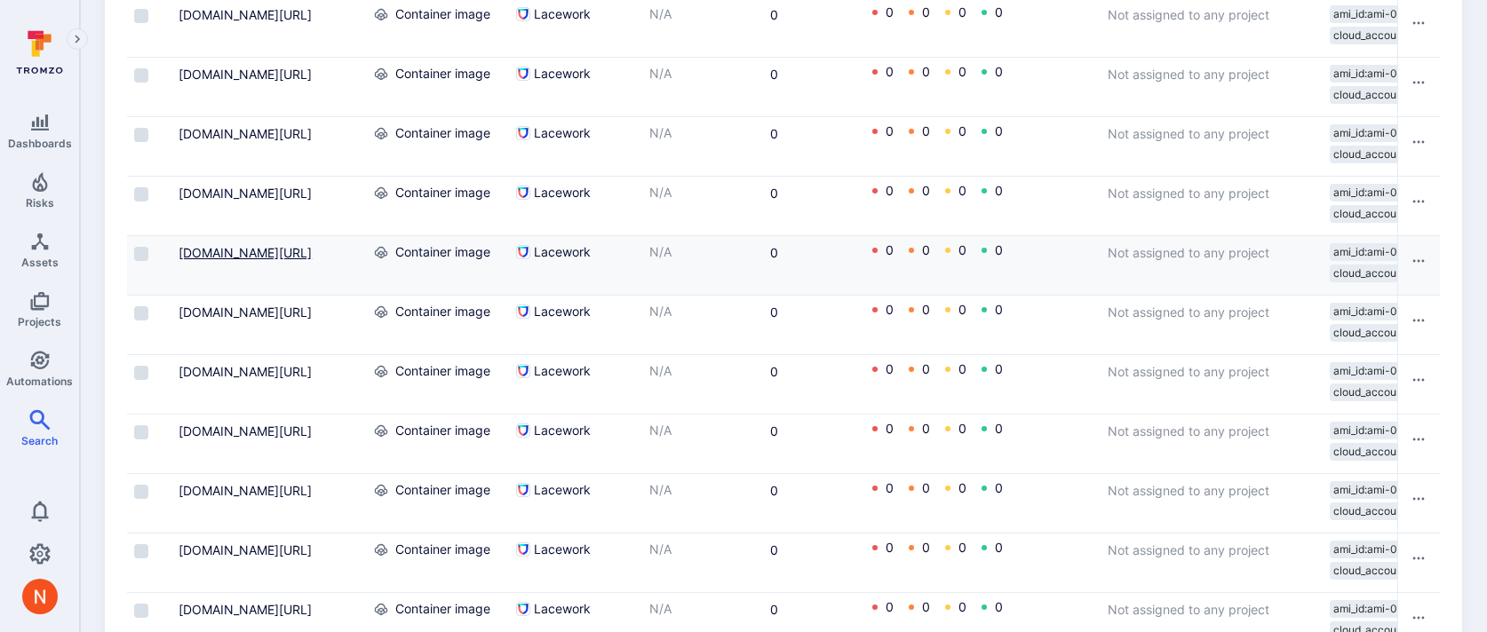
type textarea "type = "container image" and contained_in.type = "image repository""
click at [269, 250] on link "844647875270.dkr.ecr.us-east-1.amazonaws.com/floorplan-retailindexer:v0.1.487" at bounding box center [245, 252] width 133 height 15
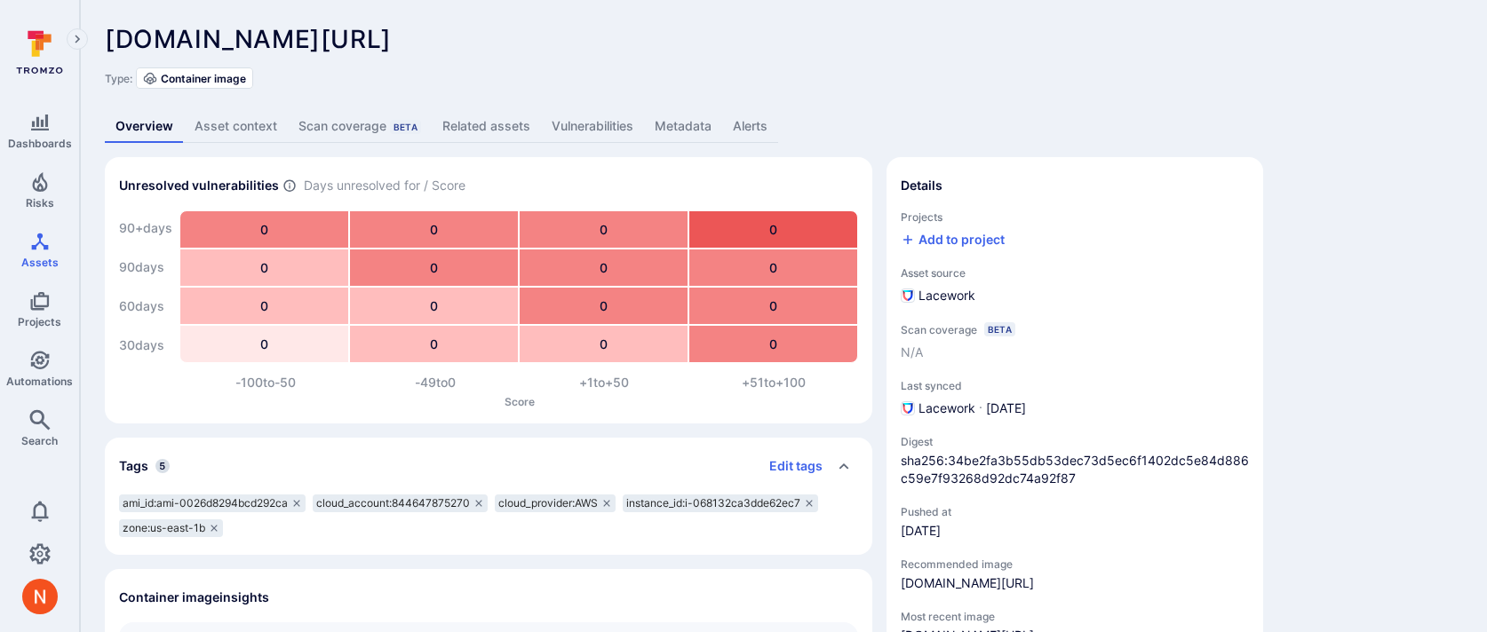
click at [473, 134] on link "Related assets" at bounding box center [486, 126] width 109 height 33
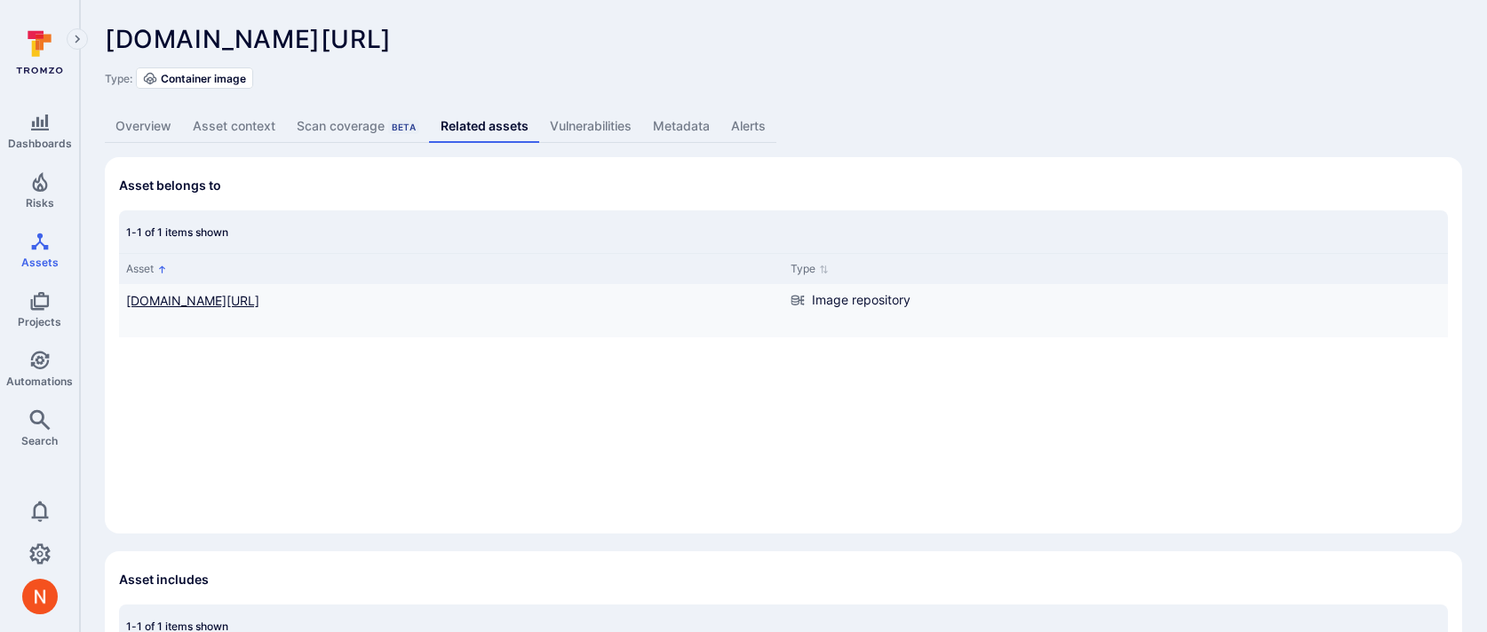
click at [259, 300] on link "844647875270.dkr.ecr.us-east-1.amazonaws.com/floorplan-retailindexer" at bounding box center [192, 300] width 133 height 15
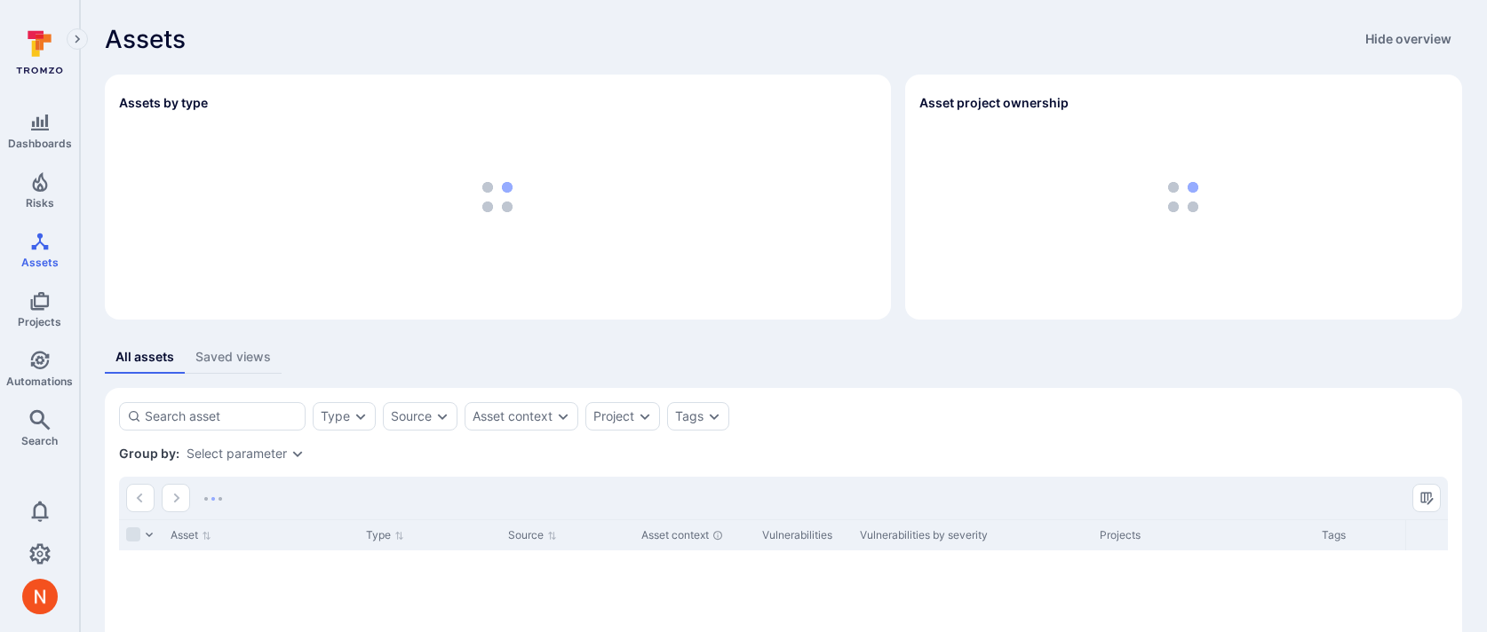
scroll to position [228, 0]
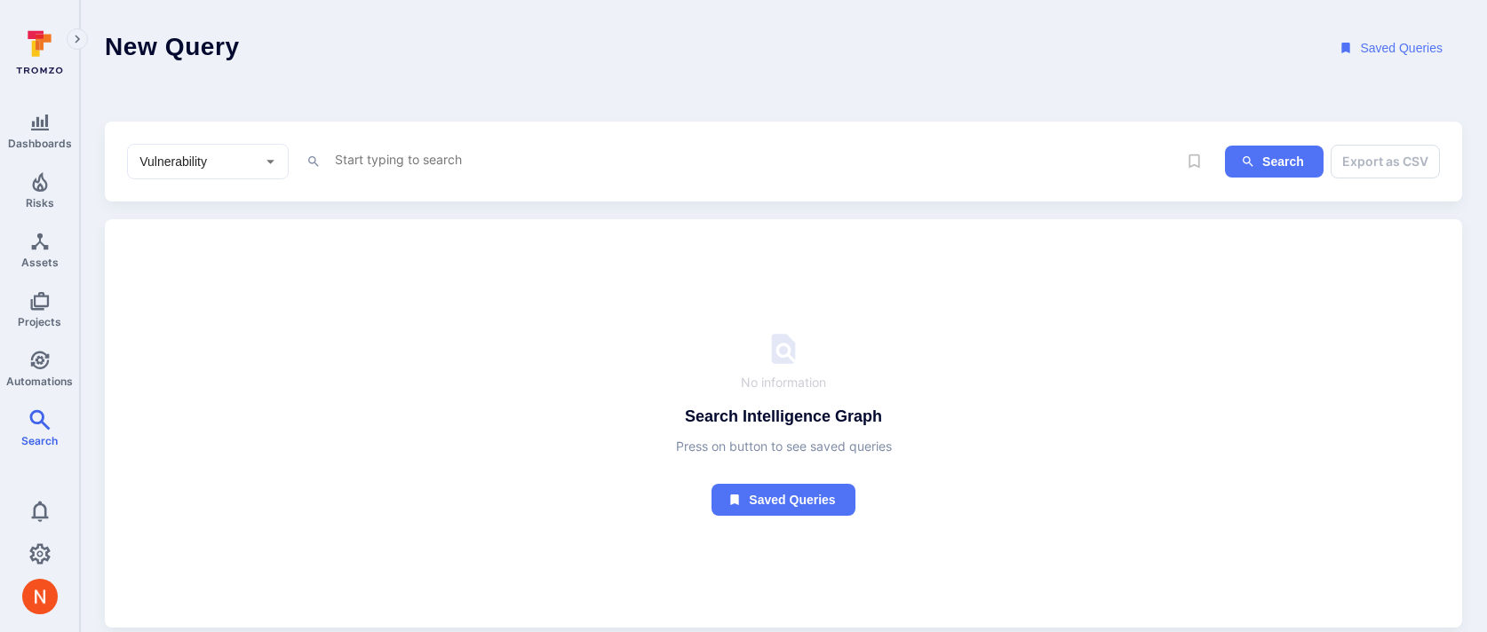
click at [237, 153] on input "Vulnerability" at bounding box center [194, 162] width 117 height 18
click at [201, 290] on li "Asset" at bounding box center [208, 288] width 160 height 29
type input "Asset"
click at [386, 169] on textarea "Intelligence Graph search area" at bounding box center [755, 159] width 844 height 22
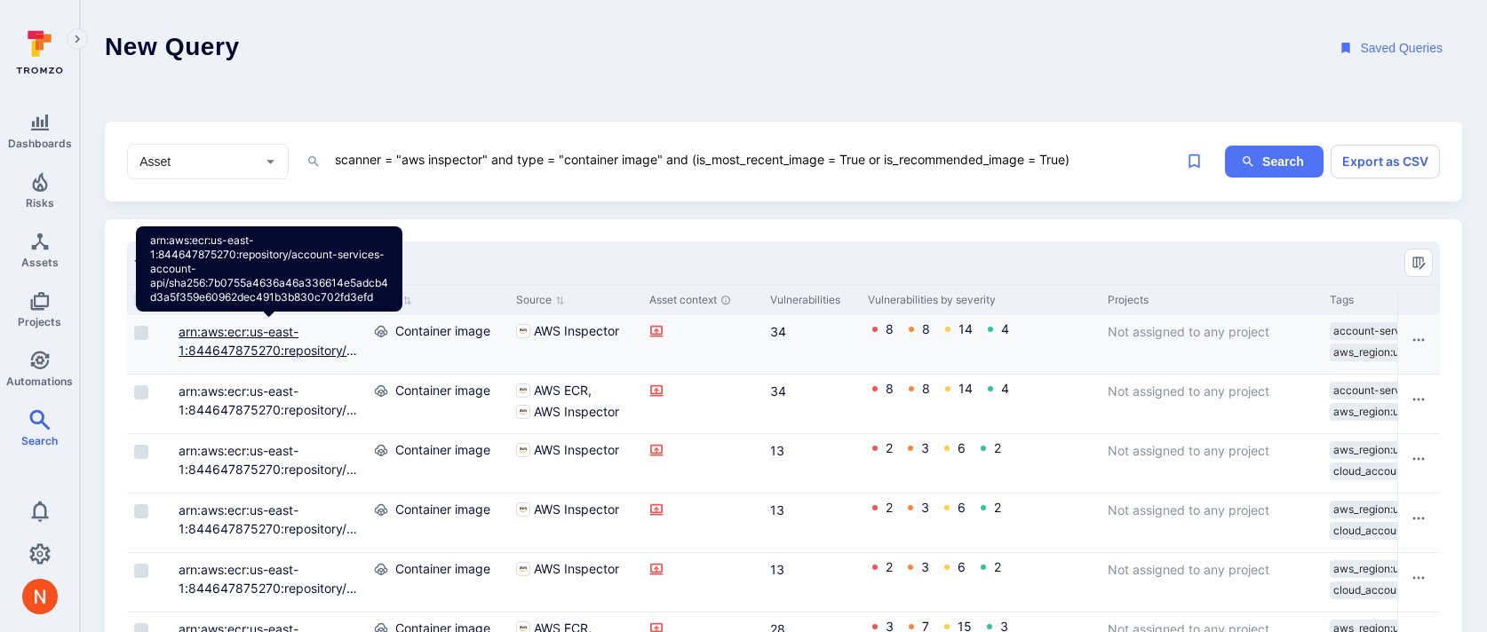
type textarea "scanner = "aws inspector" and type = "container image" and (is_most_recent_imag…"
click at [281, 347] on link "arn:aws:ecr:us-east-1:844647875270:repository/account-services-account-api/sha2…" at bounding box center [269, 387] width 181 height 127
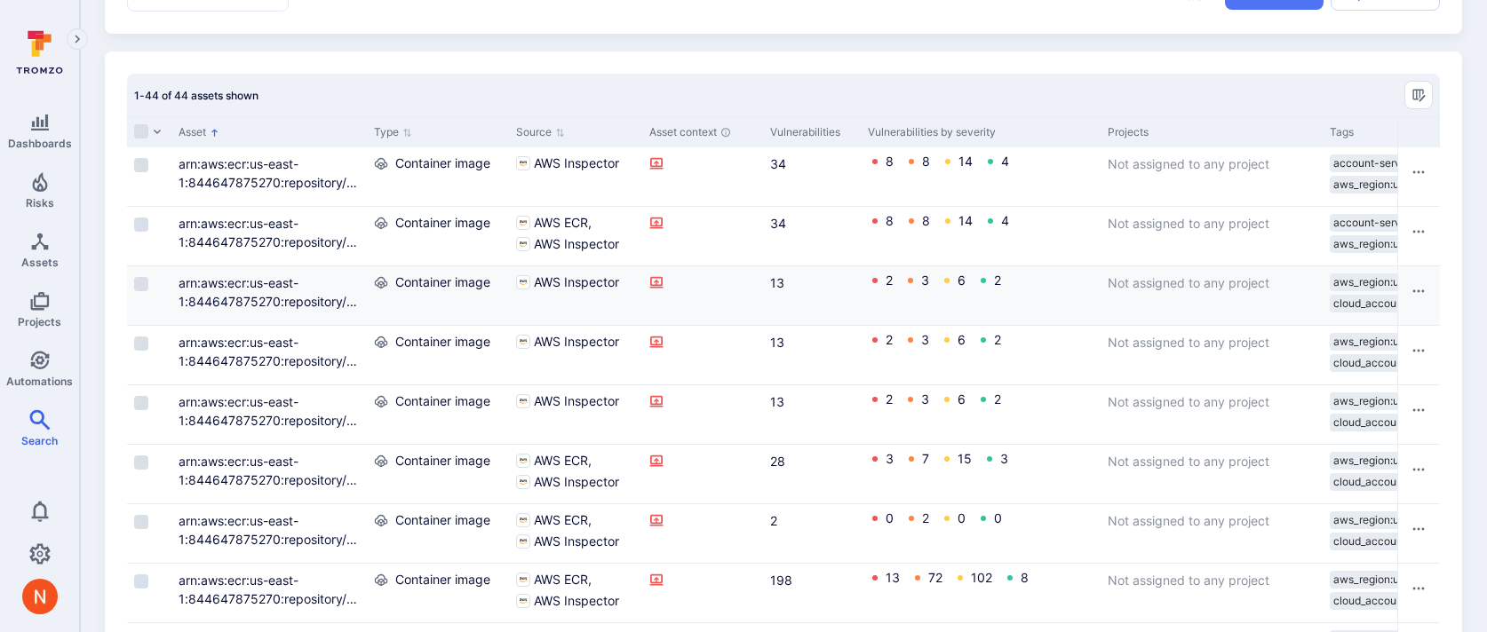
scroll to position [171, 0]
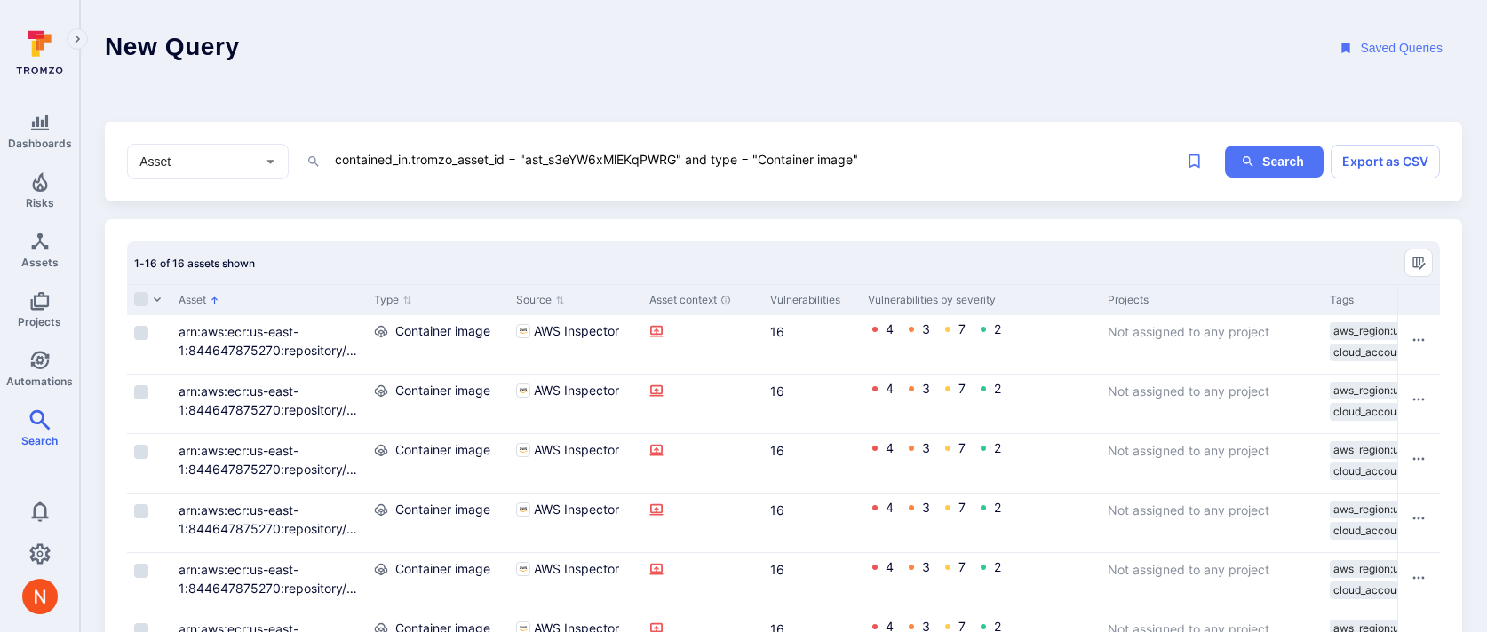
drag, startPoint x: 688, startPoint y: 158, endPoint x: 272, endPoint y: 148, distance: 415.8
click at [272, 148] on div "Asset ​ contained_in.tromzo_asset_id = "ast_s3eYW6xMlEKqPWRG" and type = "Conta…" at bounding box center [652, 162] width 1050 height 36
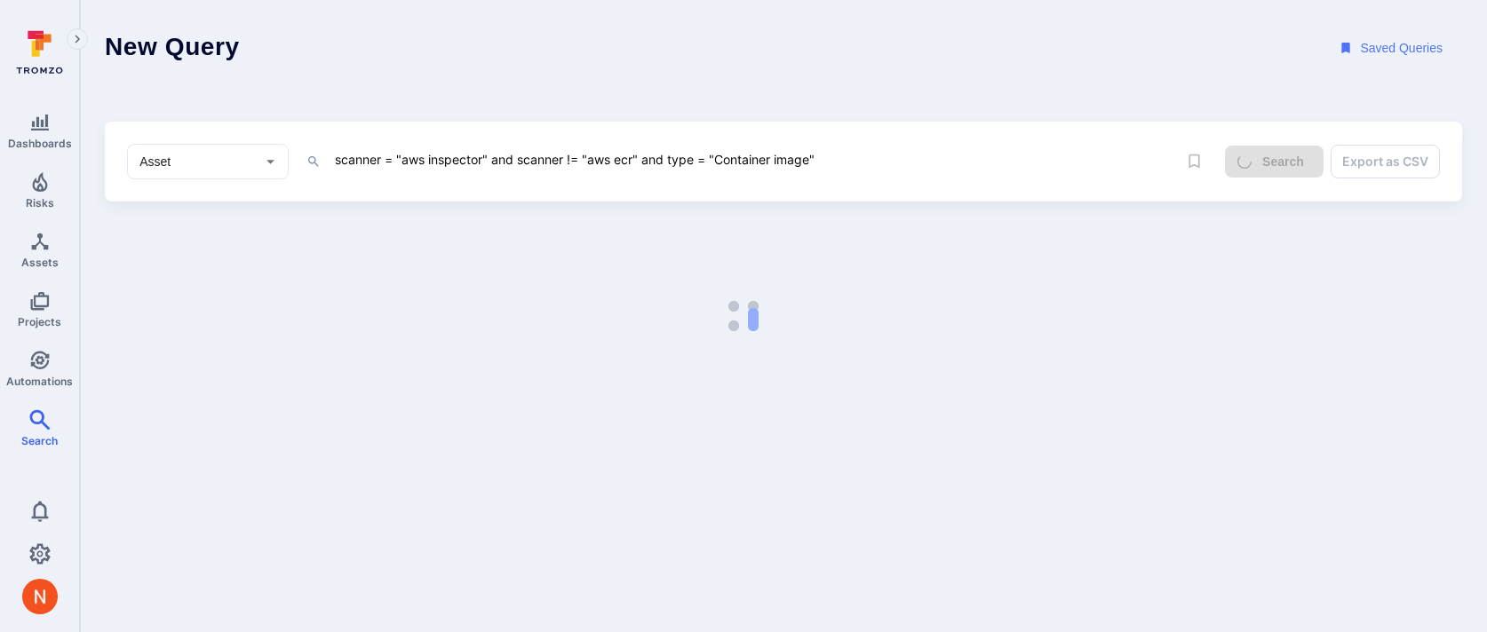
click at [519, 112] on div "New Query Saved Queries Asset ​ scanner = "aws inspector" and scanner != "aws e…" at bounding box center [783, 101] width 1357 height 202
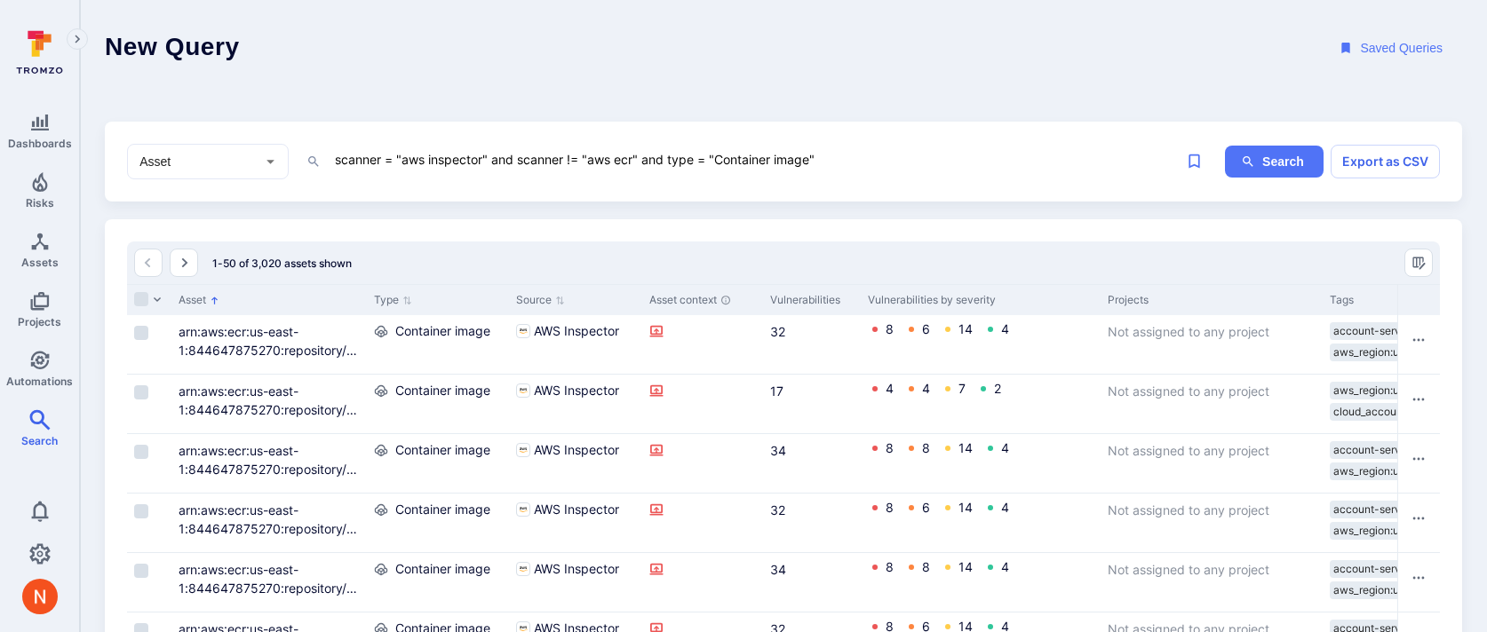
click at [575, 149] on textarea "scanner = "aws inspector" and scanner != "aws ecr" and type = "Container image"" at bounding box center [755, 159] width 844 height 22
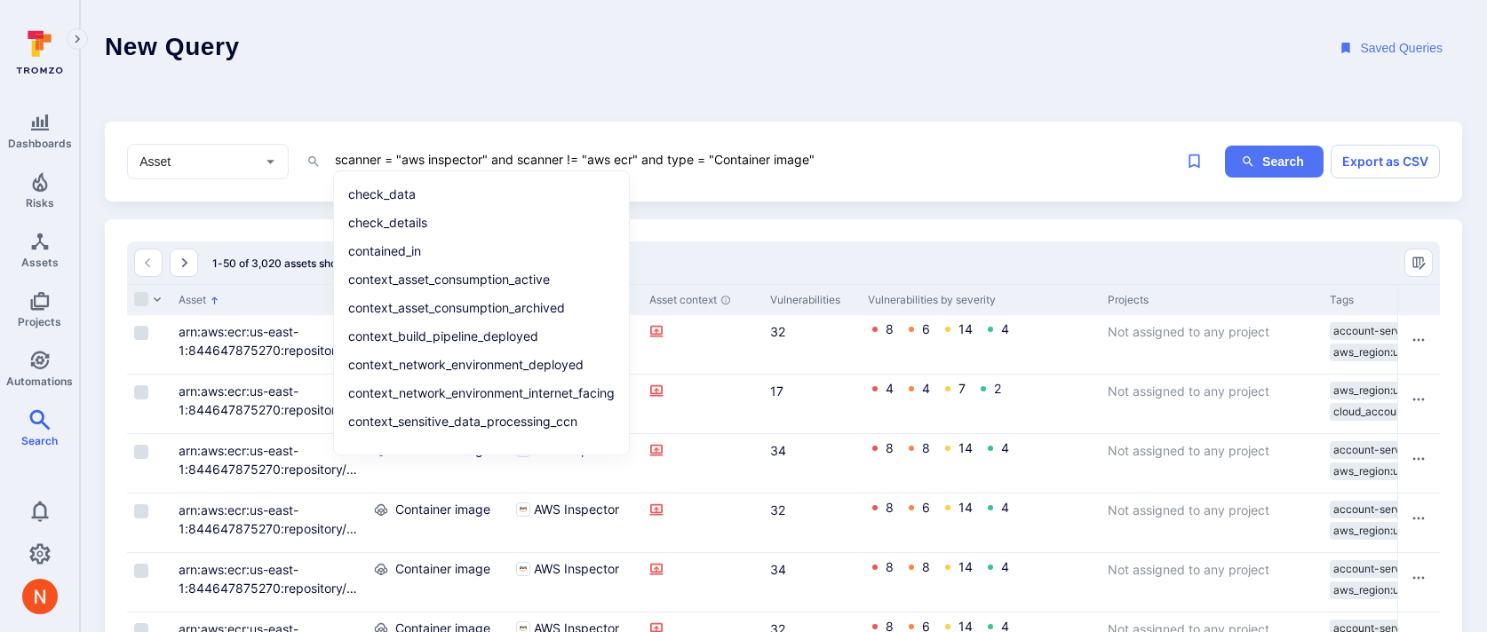
click at [575, 153] on textarea "scanner = "aws inspector" and scanner != "aws ecr" and type = "Container image"" at bounding box center [755, 159] width 844 height 22
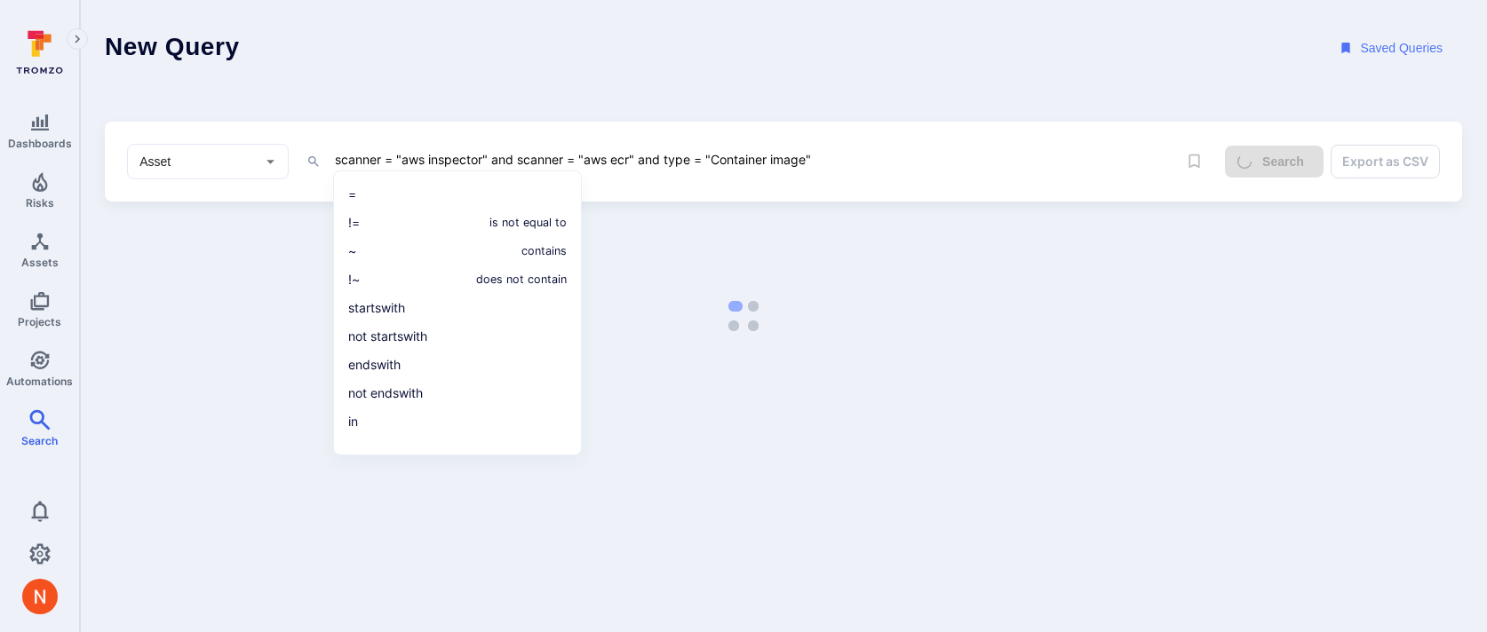
type textarea "scanner = "aws inspector" and scanner = "aws ecr" and type = "Container image""
click at [883, 83] on header "New Query Saved Queries" at bounding box center [783, 48] width 1407 height 97
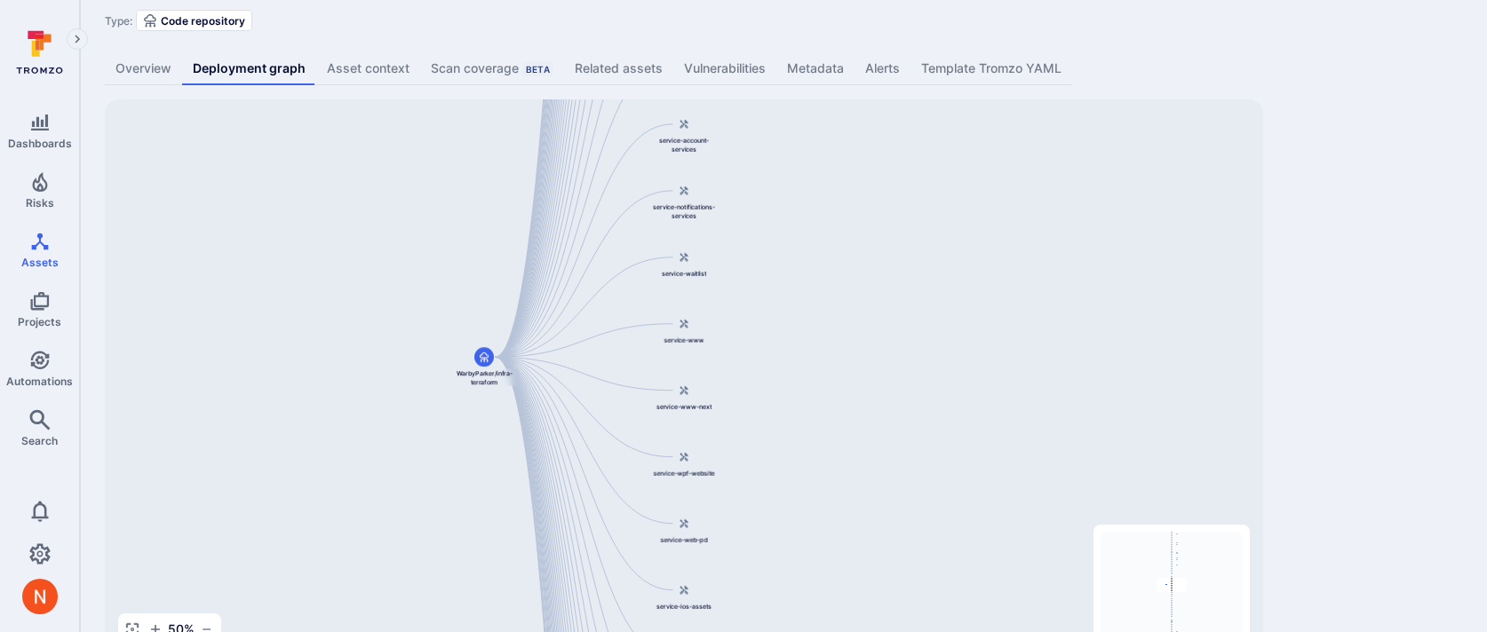
scroll to position [109, 0]
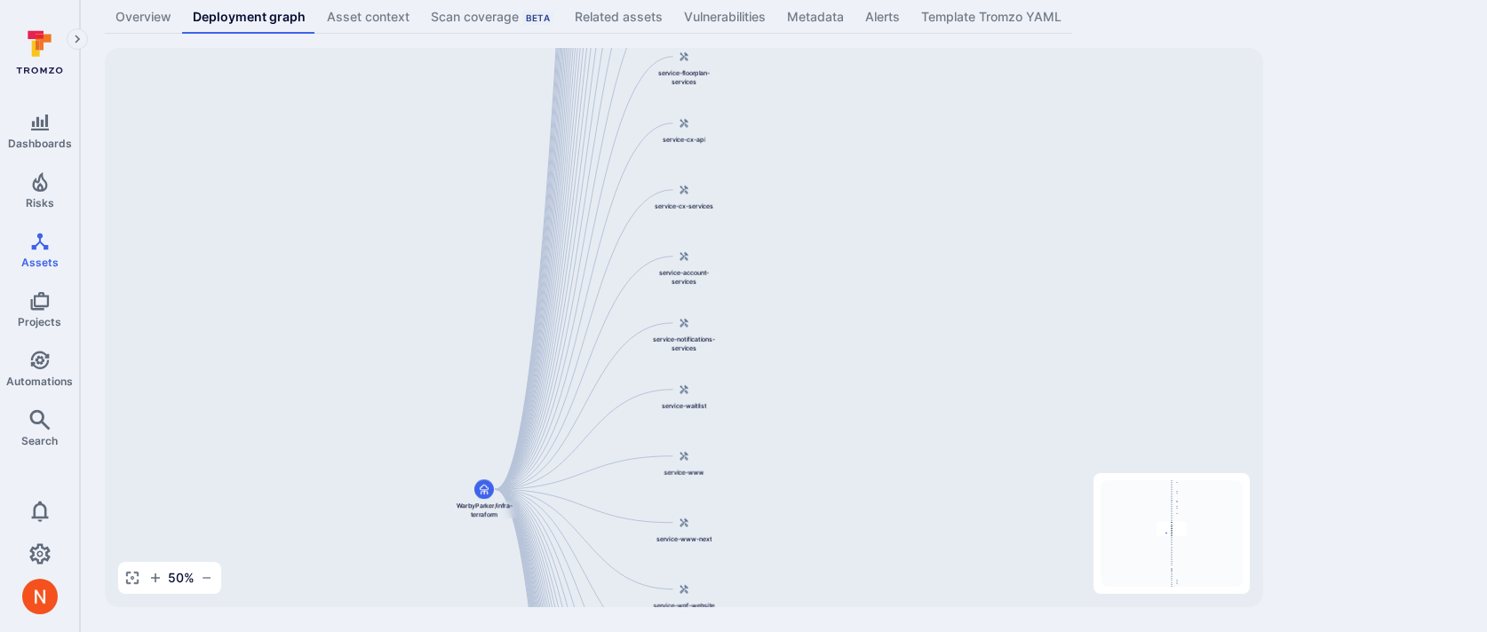
drag, startPoint x: 944, startPoint y: 231, endPoint x: 944, endPoint y: 464, distance: 232.7
click at [944, 462] on div "service-checkout WarbyParker/infra-terraform service-retail-services service-re…" at bounding box center [684, 328] width 1158 height 560
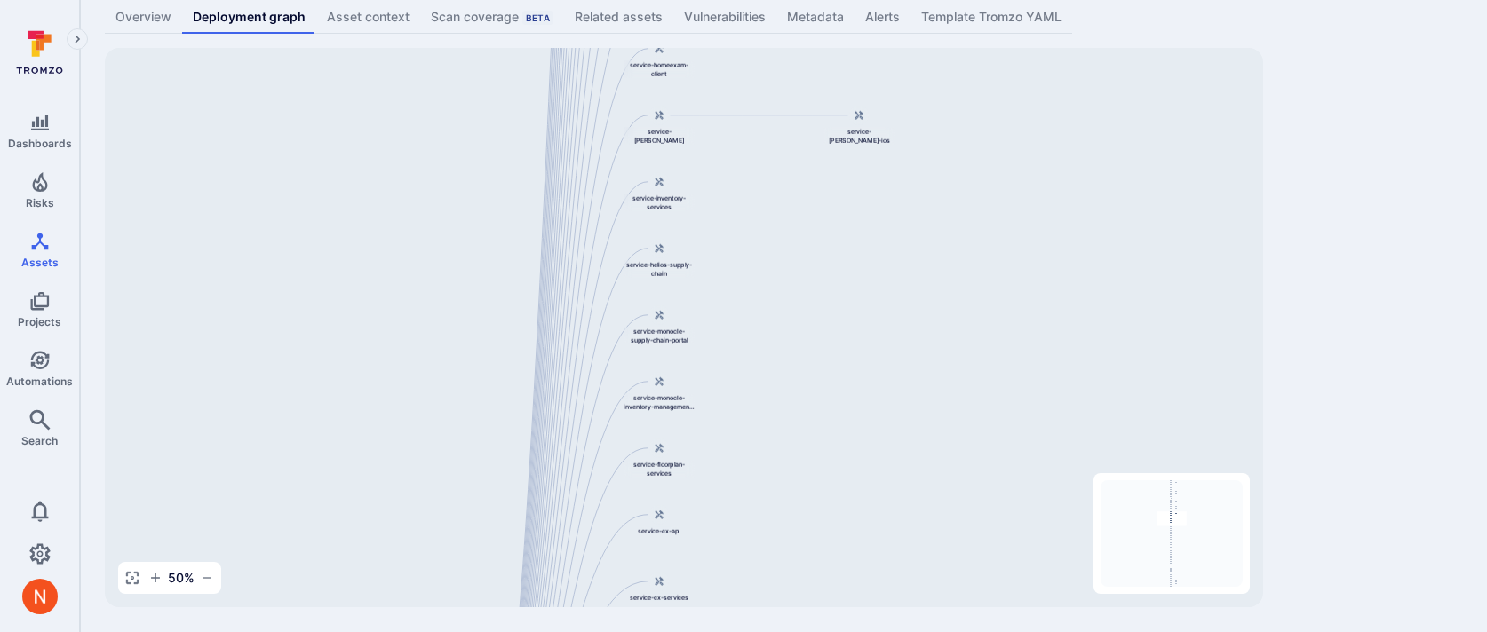
drag, startPoint x: 913, startPoint y: 240, endPoint x: 894, endPoint y: 615, distance: 375.4
click at [894, 620] on div "WarbyParker/infra-terraform ... Show more Type: Code repository Overview Deploy…" at bounding box center [783, 262] width 1407 height 742
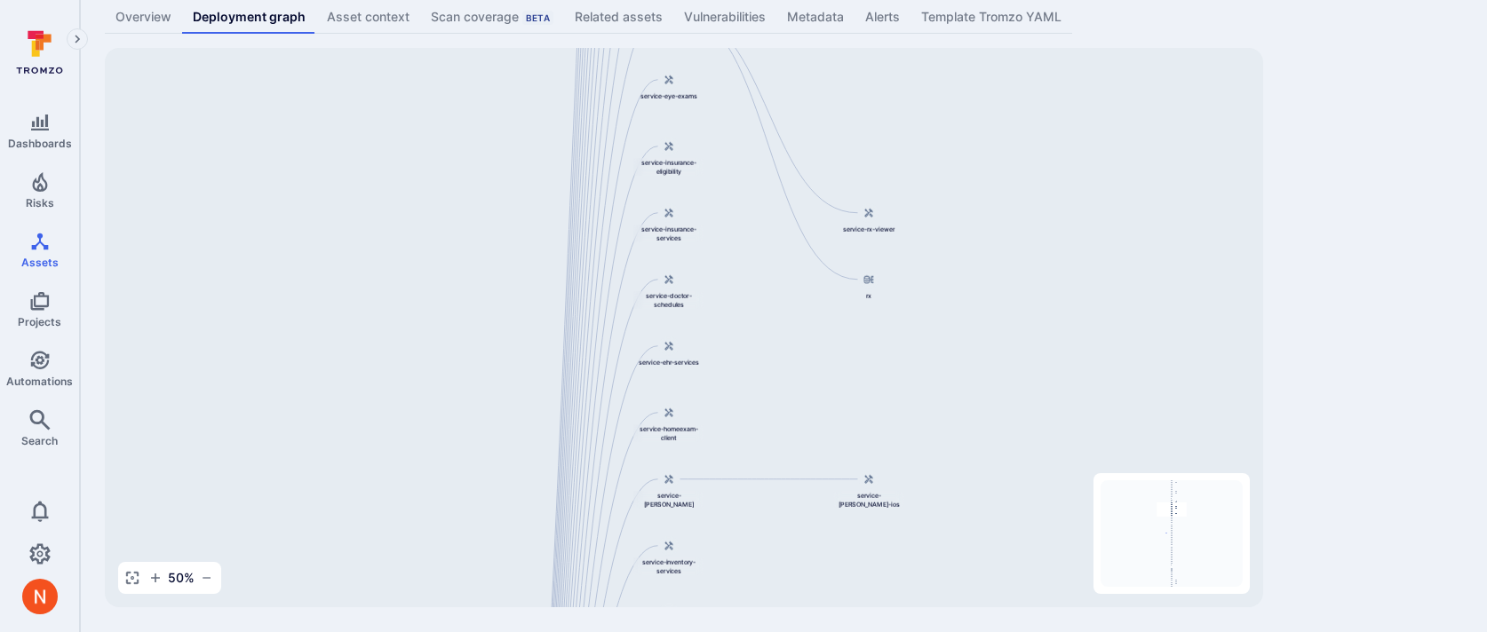
drag, startPoint x: 908, startPoint y: 236, endPoint x: 926, endPoint y: 617, distance: 381.5
click at [926, 618] on div "WarbyParker/infra-terraform ... Show more Type: Code repository Overview Deploy…" at bounding box center [783, 262] width 1407 height 742
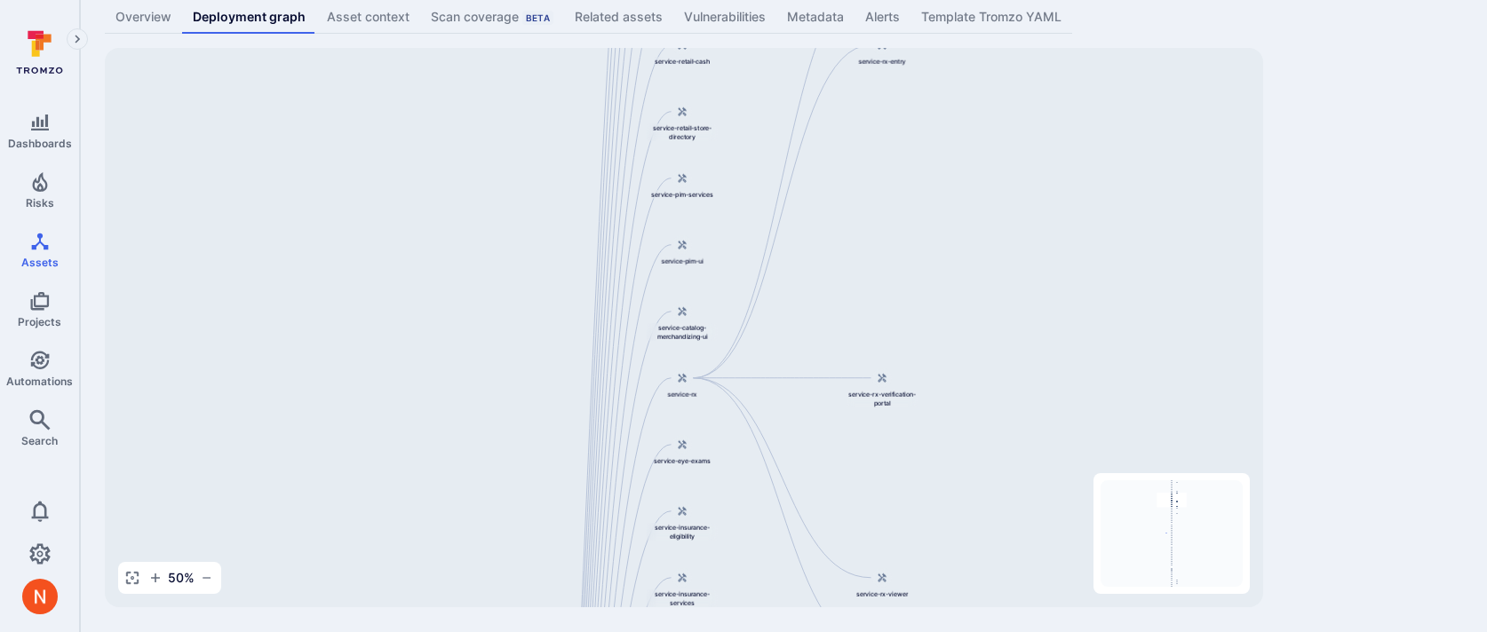
drag, startPoint x: 959, startPoint y: 258, endPoint x: 960, endPoint y: 640, distance: 381.9
click at [960, 523] on html "Dashboards Risks Assets Projects Automations Search 0 Assets Assets Pull reques…" at bounding box center [743, 207] width 1487 height 632
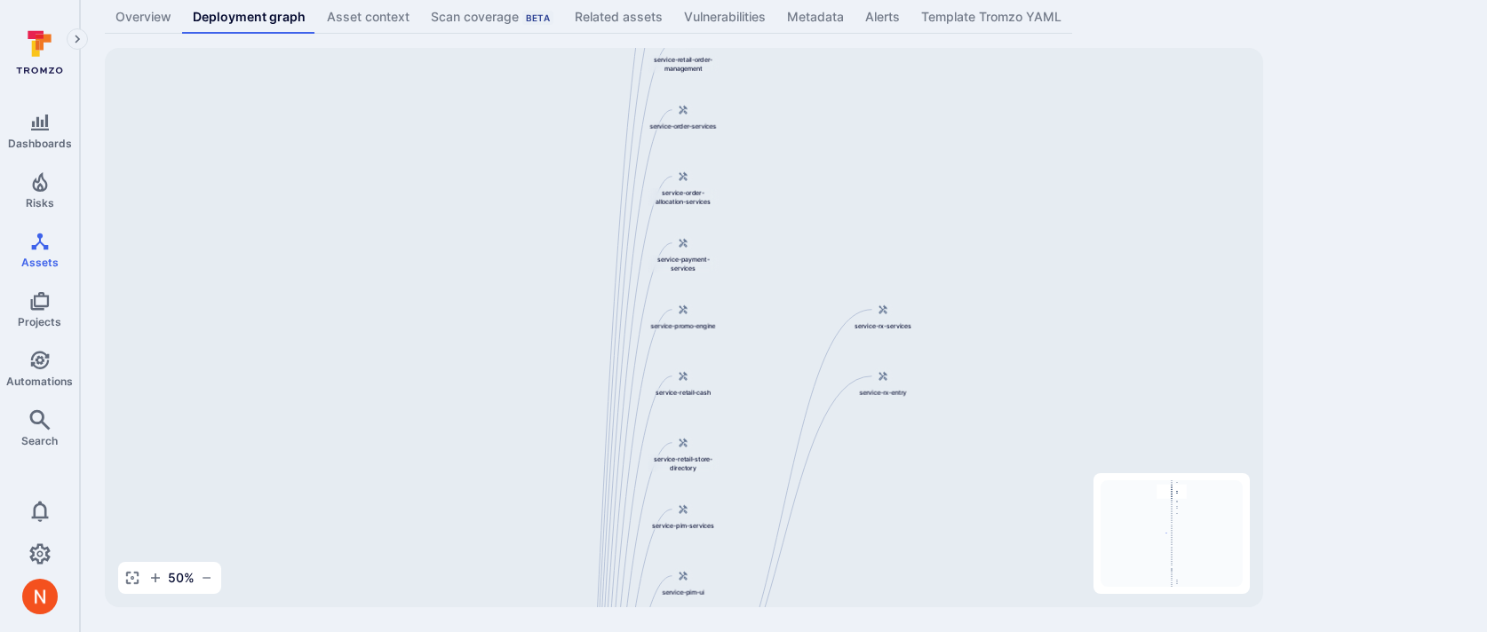
drag, startPoint x: 969, startPoint y: 219, endPoint x: 969, endPoint y: 582, distance: 363.3
click at [969, 581] on div "service-checkout WarbyParker/infra-terraform service-retail-services service-re…" at bounding box center [684, 328] width 1158 height 560
drag, startPoint x: 964, startPoint y: 282, endPoint x: 959, endPoint y: 304, distance: 22.6
click at [959, 304] on div "service-checkout WarbyParker/infra-terraform service-retail-services service-re…" at bounding box center [684, 328] width 1158 height 560
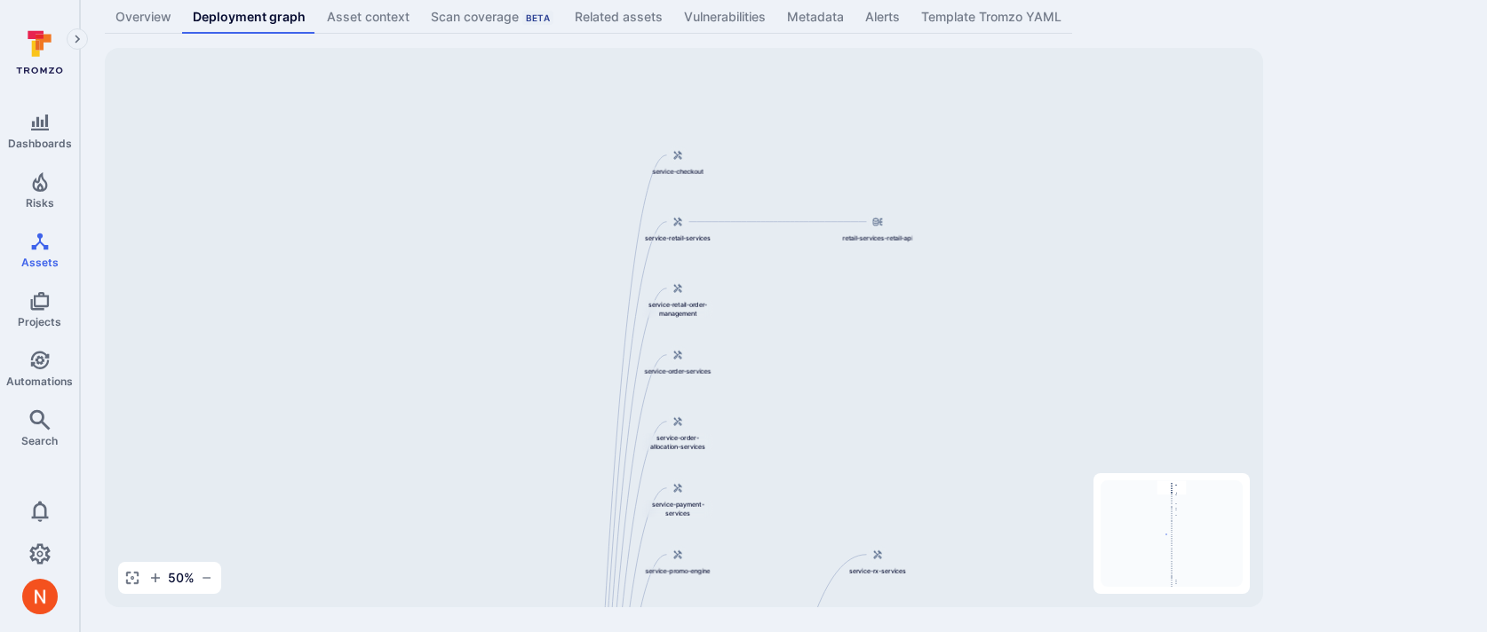
drag, startPoint x: 958, startPoint y: 311, endPoint x: 957, endPoint y: 440, distance: 128.8
click at [957, 440] on div "service-checkout WarbyParker/infra-terraform service-retail-services service-re…" at bounding box center [684, 328] width 1158 height 560
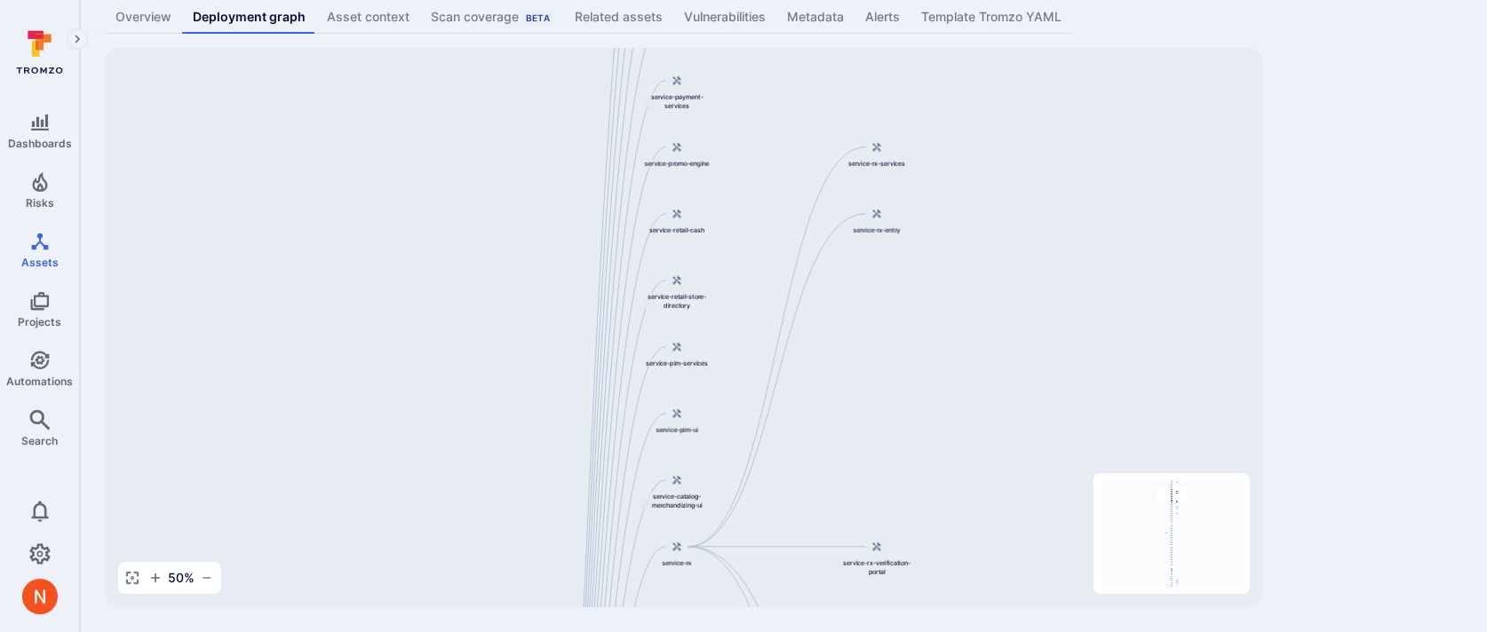
drag, startPoint x: 910, startPoint y: 504, endPoint x: 908, endPoint y: 68, distance: 436.1
click at [908, 68] on div "service-checkout WarbyParker/infra-terraform service-retail-services service-re…" at bounding box center [684, 328] width 1158 height 560
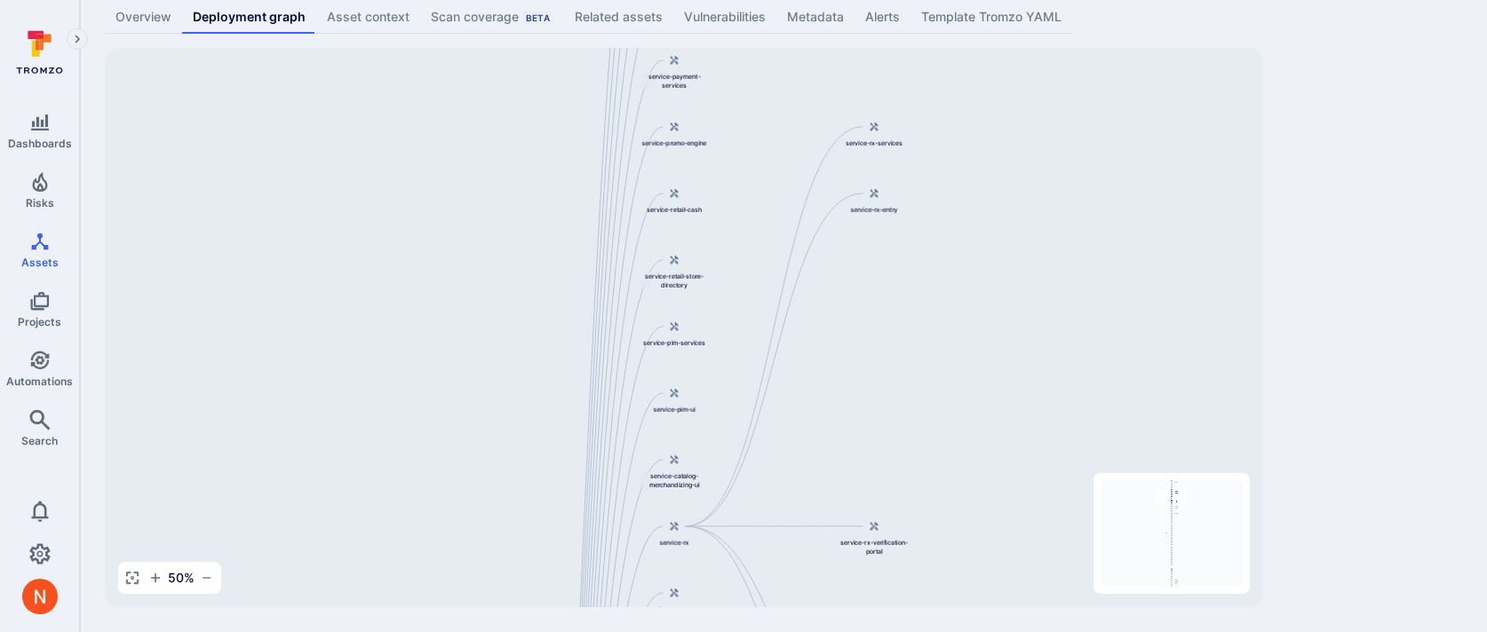
click at [682, 548] on div "service-checkout WarbyParker/infra-terraform service-retail-services service-re…" at bounding box center [684, 328] width 1158 height 560
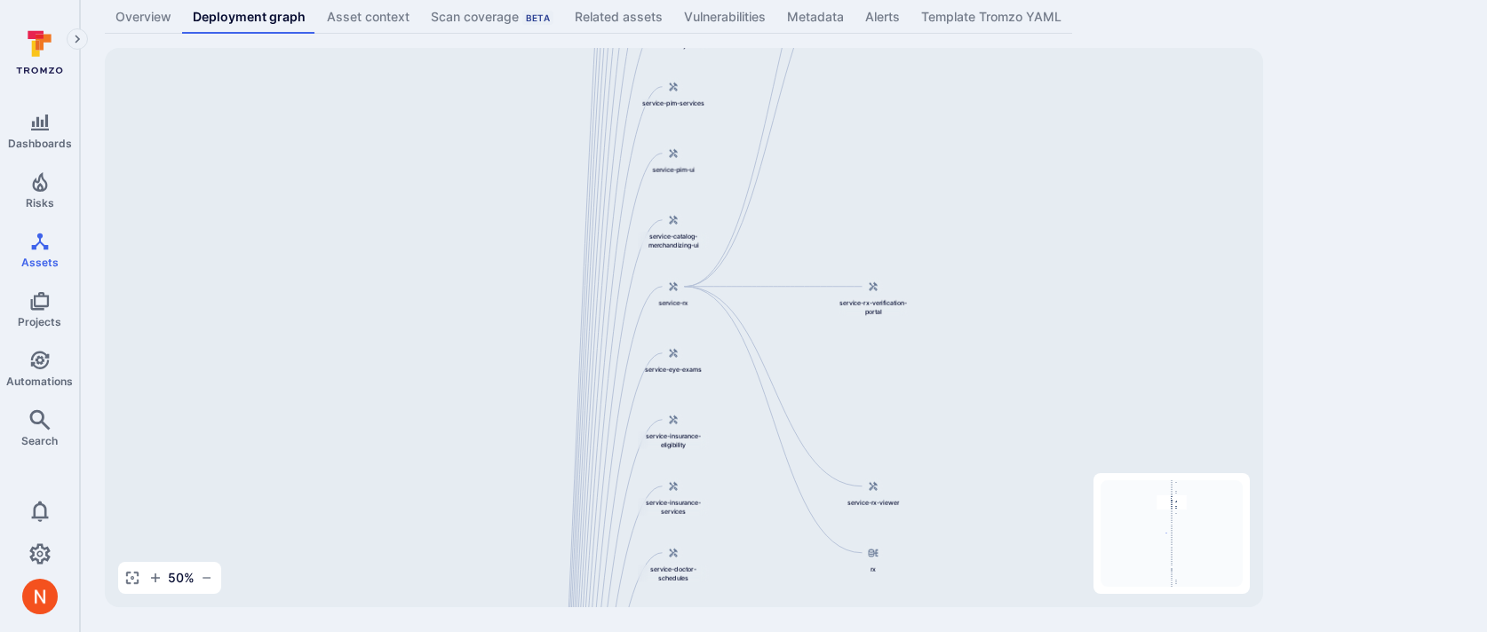
drag, startPoint x: 944, startPoint y: 393, endPoint x: 945, endPoint y: 132, distance: 260.3
click at [945, 136] on div "service-checkout WarbyParker/infra-terraform service-retail-services service-re…" at bounding box center [684, 328] width 1158 height 560
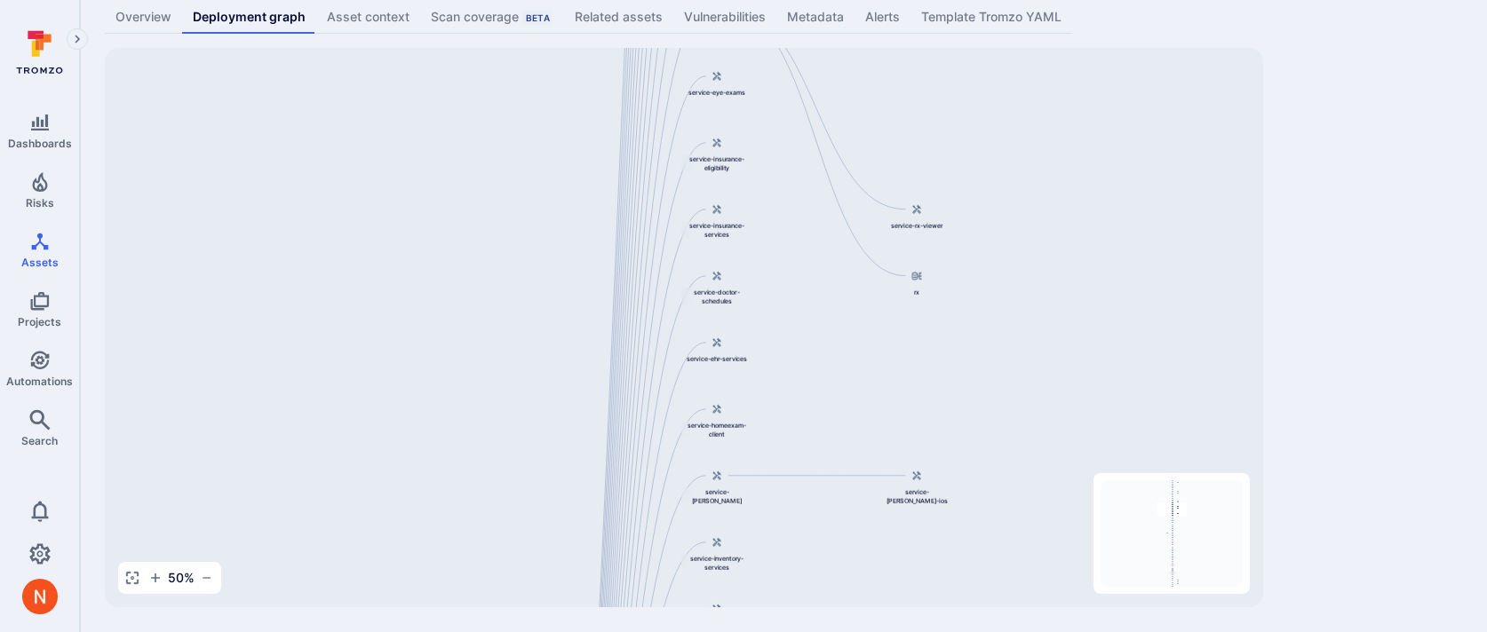
drag, startPoint x: 835, startPoint y: 438, endPoint x: 878, endPoint y: 203, distance: 239.2
click at [878, 203] on div "service-checkout WarbyParker/infra-terraform service-retail-services service-re…" at bounding box center [684, 328] width 1158 height 560
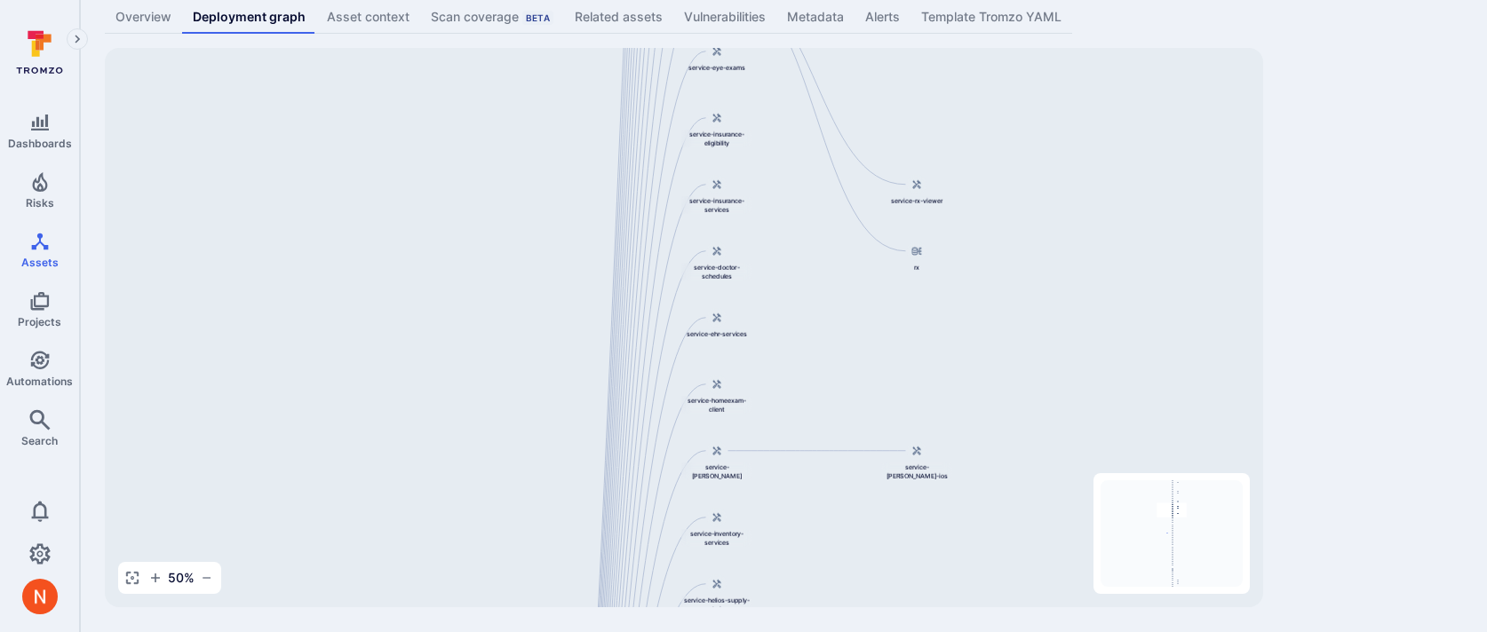
drag, startPoint x: 856, startPoint y: 333, endPoint x: 856, endPoint y: 307, distance: 25.8
click at [856, 307] on div "service-checkout WarbyParker/infra-terraform service-retail-services service-re…" at bounding box center [684, 328] width 1158 height 560
click at [1403, 331] on div "WarbyParker/infra-terraform ... Show more Type: Code repository Overview Deploy…" at bounding box center [783, 262] width 1407 height 742
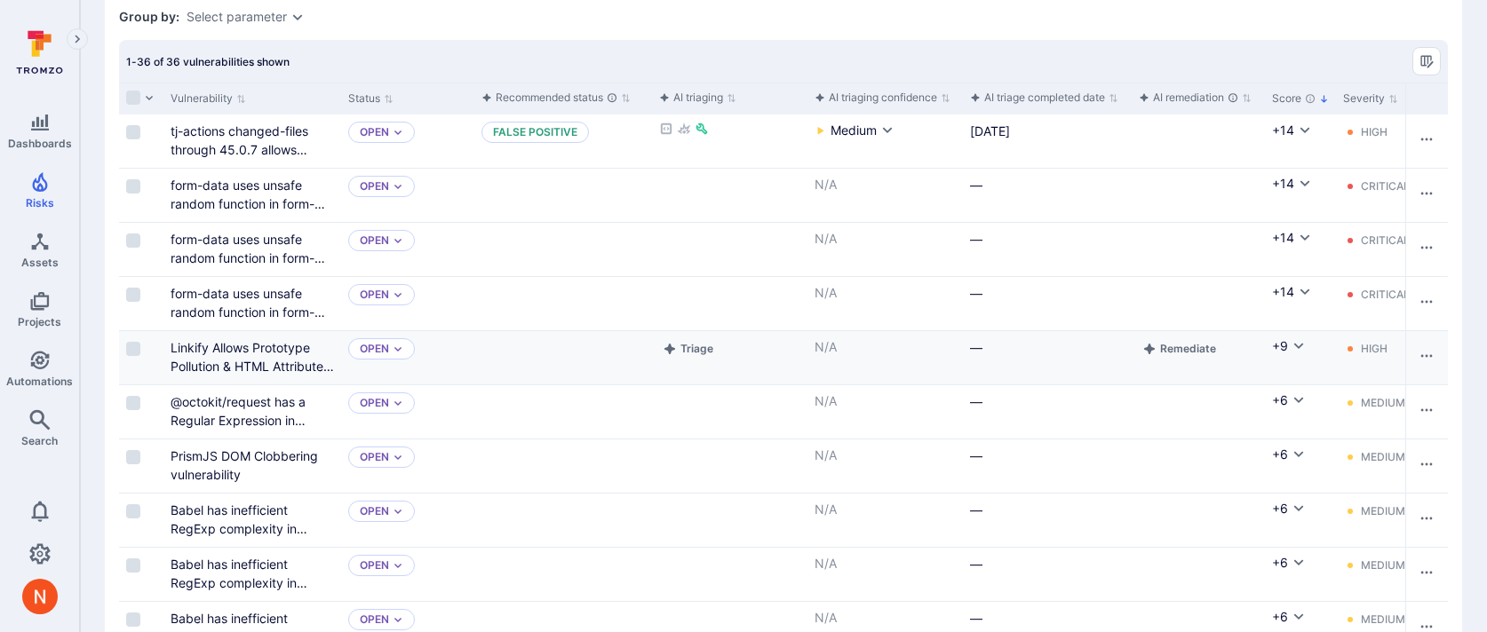
click at [287, 374] on div "Linkify Allows Prototype Pollution & HTML Attribute Injection (XSS)" at bounding box center [252, 356] width 163 height 37
click at [279, 363] on link "Linkify Allows Prototype Pollution & HTML Attribute Injection (XSS)" at bounding box center [252, 366] width 163 height 52
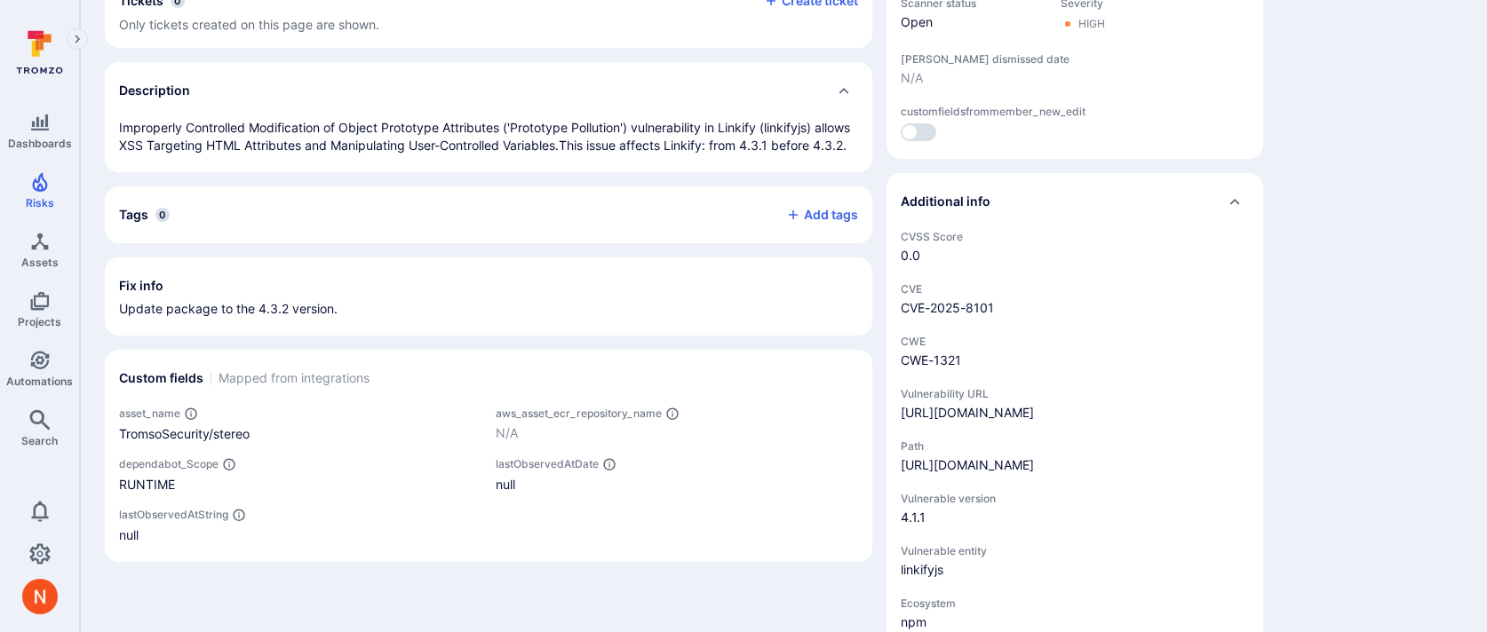
scroll to position [479, 0]
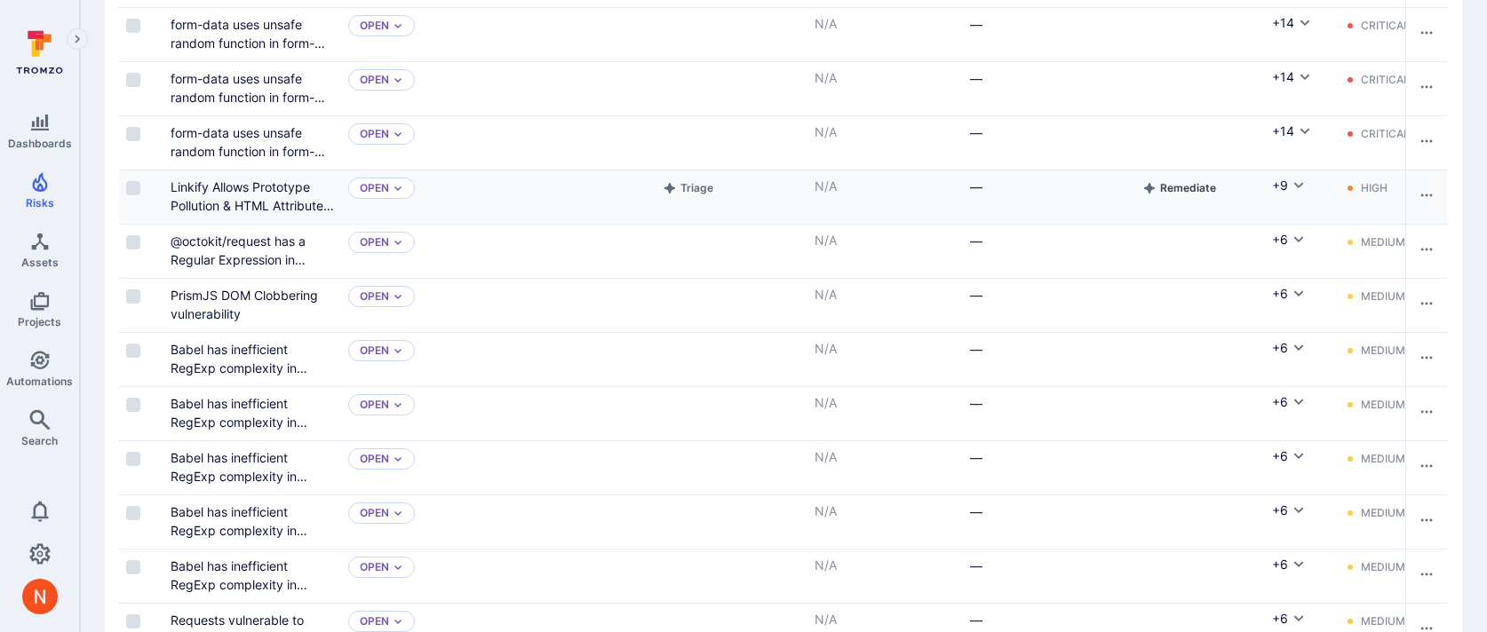
scroll to position [663, 0]
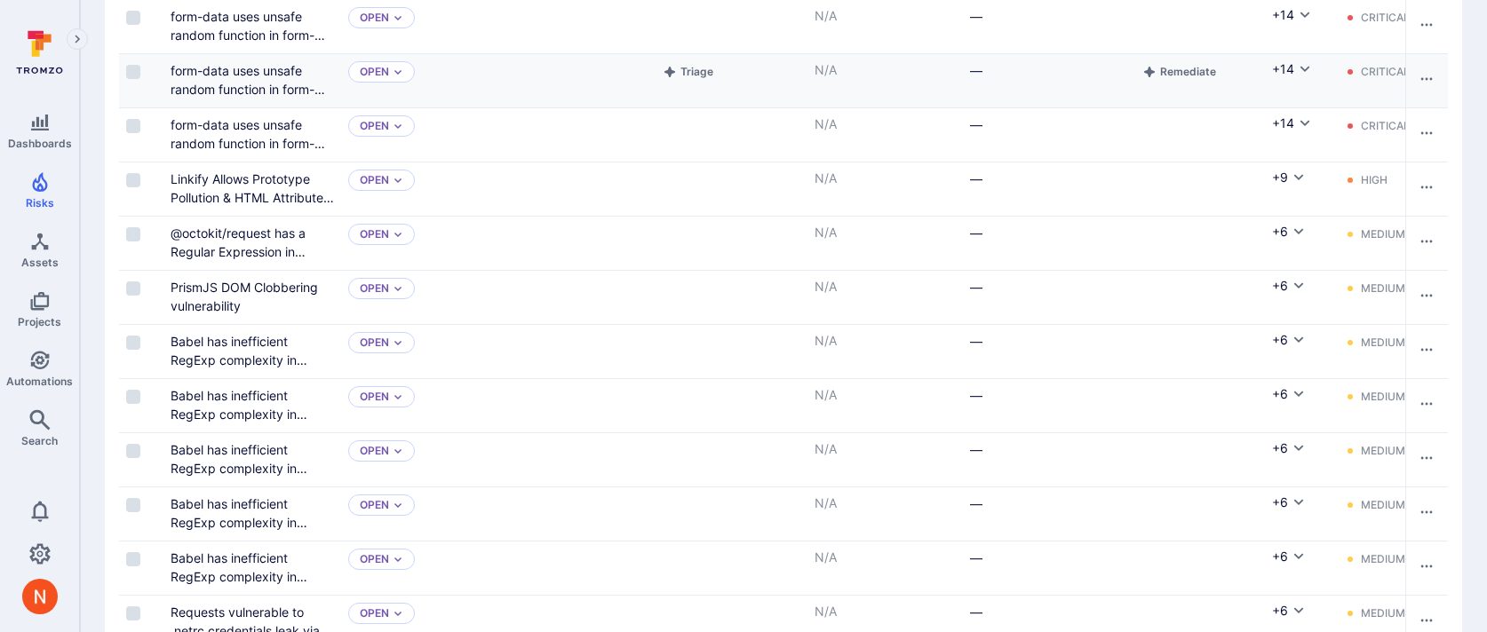
click at [1024, 95] on div "—" at bounding box center [1047, 80] width 169 height 53
